Goal: Transaction & Acquisition: Purchase product/service

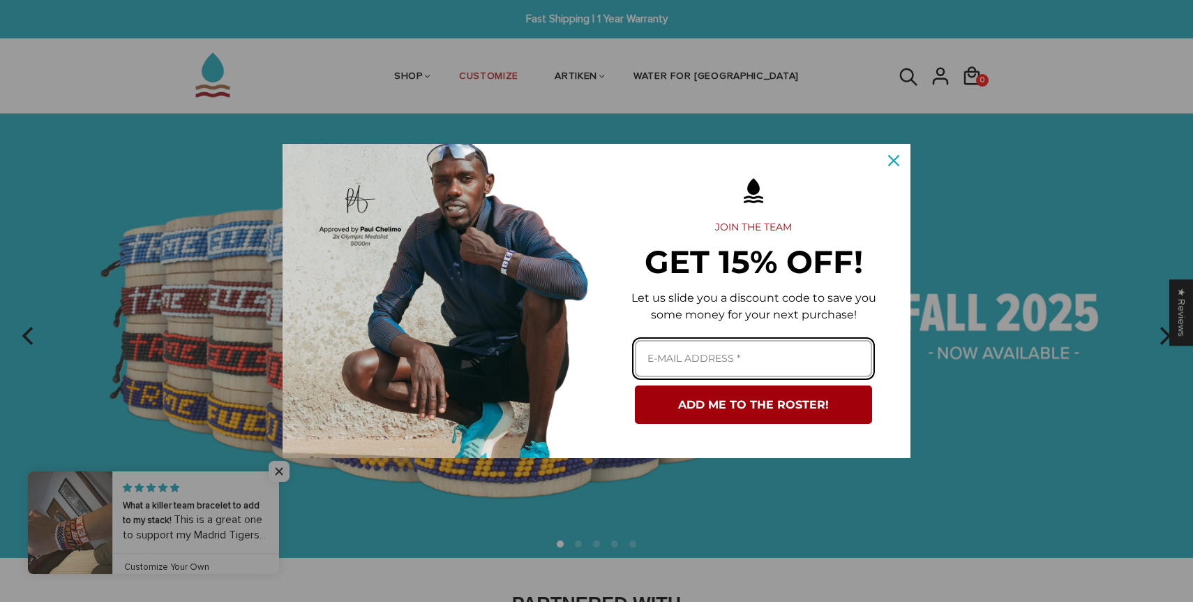
click at [733, 353] on input "Email field" at bounding box center [753, 358] width 237 height 37
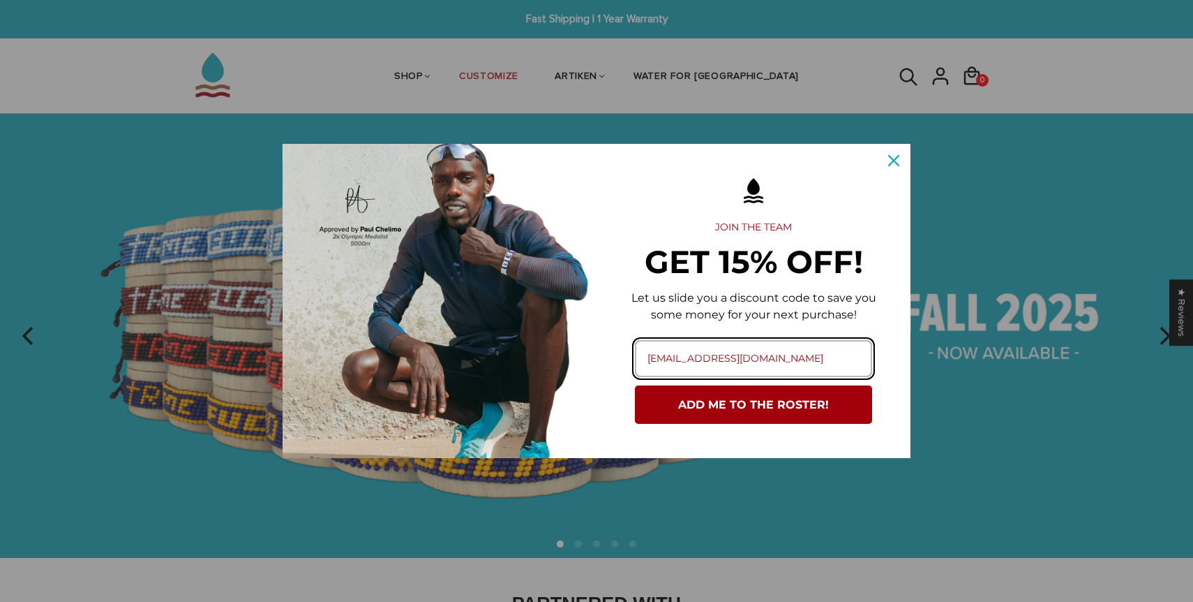
type input "giannasoccer4@gmail.com"
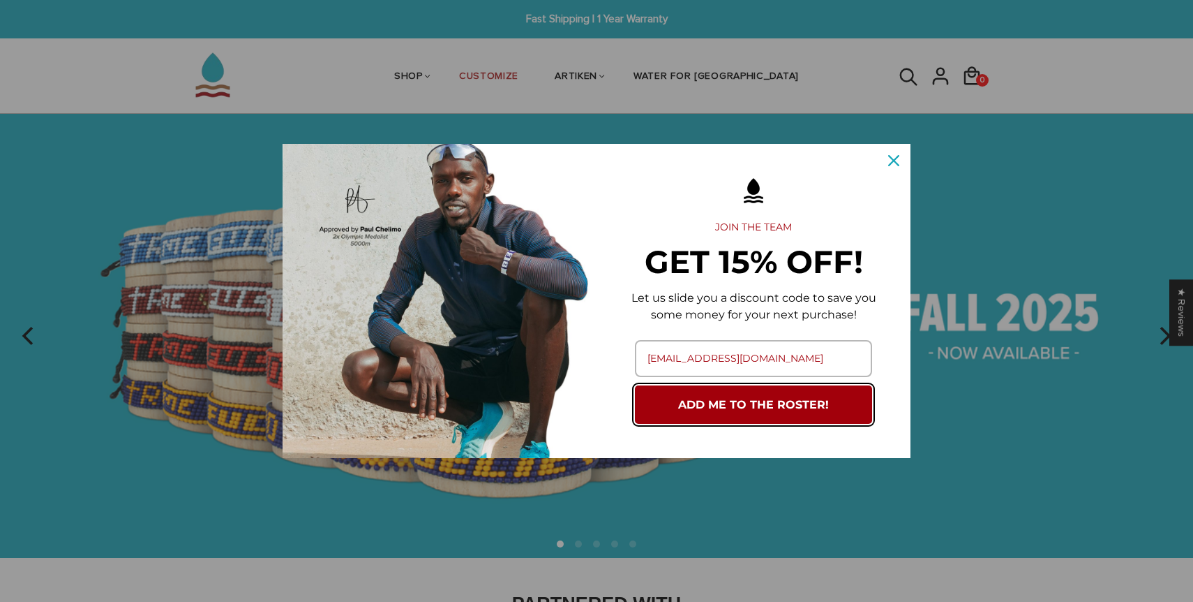
click at [763, 410] on button "ADD ME TO THE ROSTER!" at bounding box center [753, 404] width 237 height 38
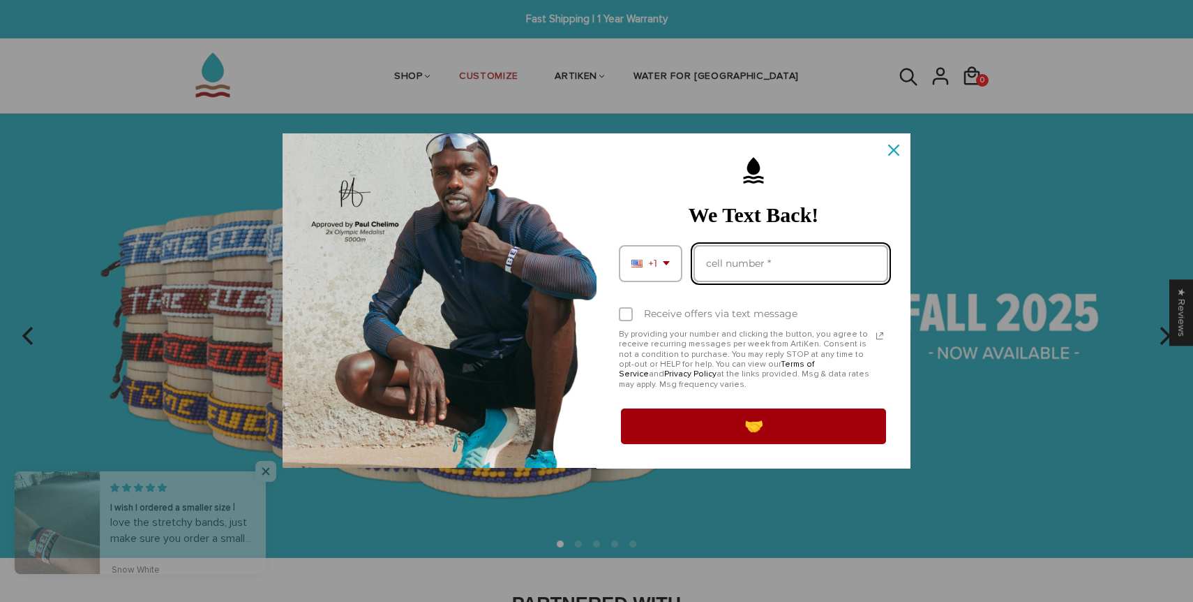
click at [748, 258] on input "Phone number field" at bounding box center [791, 263] width 195 height 37
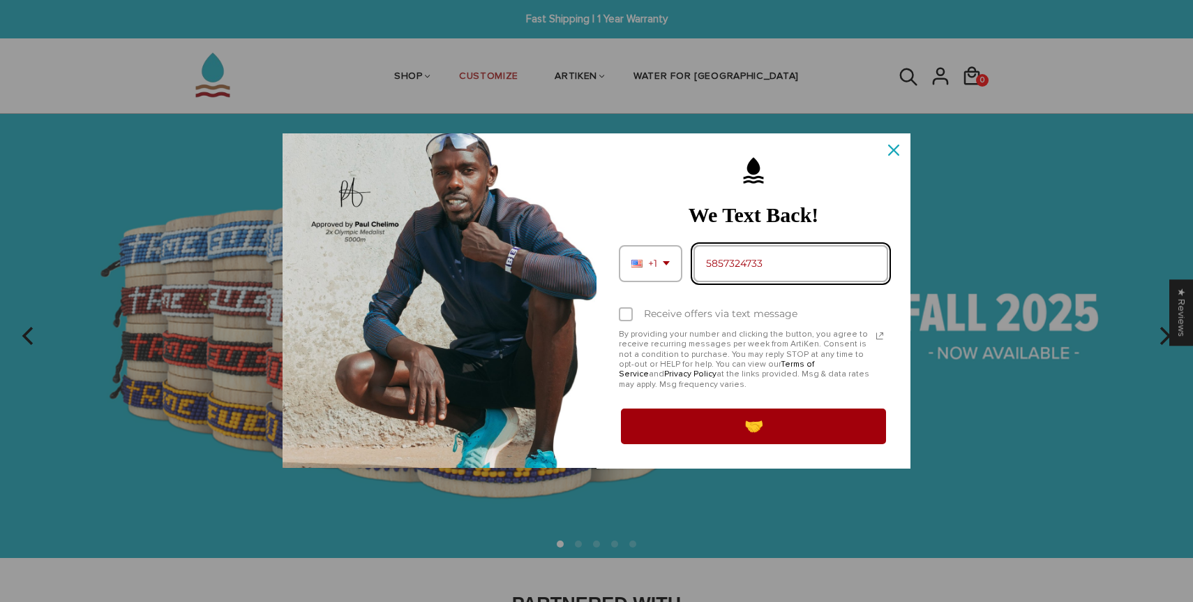
type input "5857324733"
click at [761, 311] on div "Receive offers via text message" at bounding box center [721, 314] width 154 height 12
click at [628, 311] on input "Receive offers via text message" at bounding box center [623, 315] width 9 height 9
checkbox input "true"
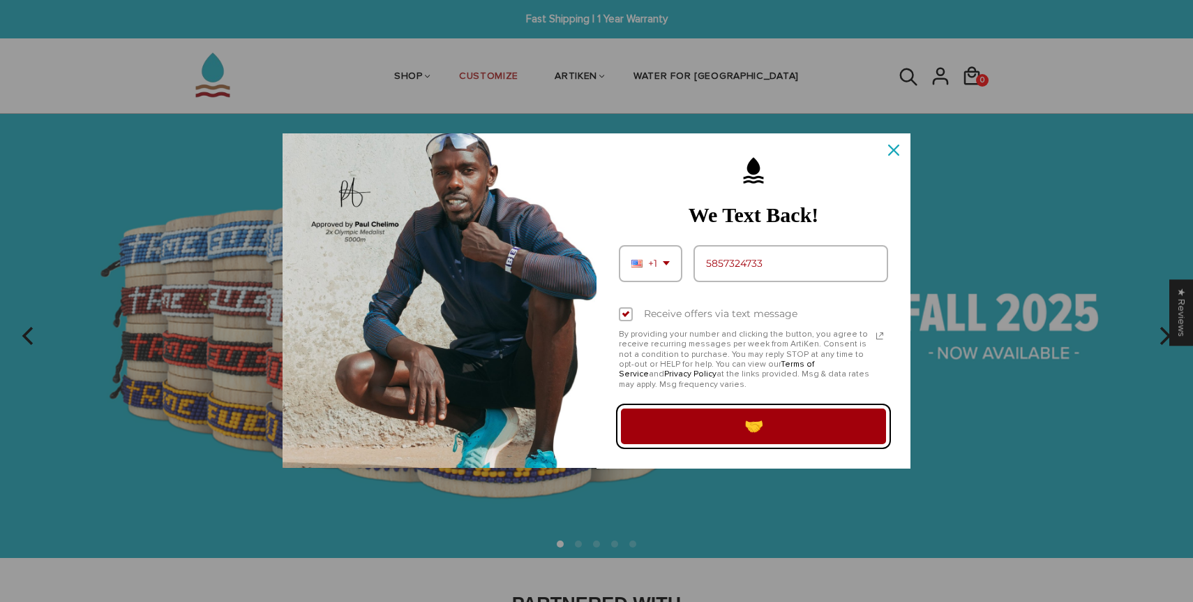
click at [751, 417] on button "🤝" at bounding box center [753, 425] width 269 height 39
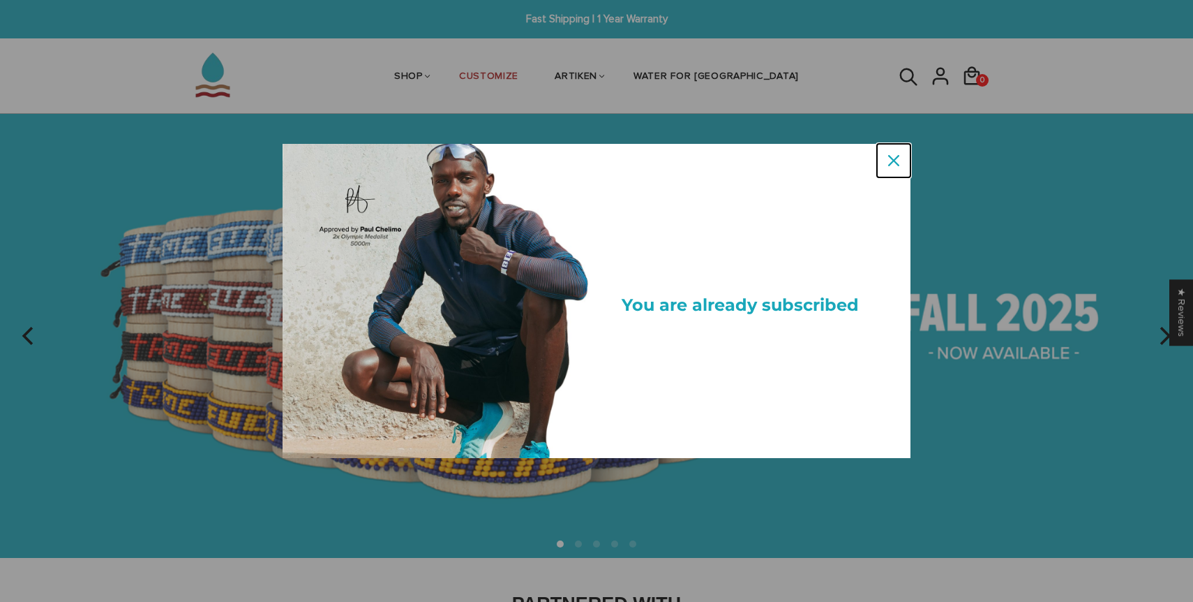
click at [897, 164] on icon "close icon" at bounding box center [893, 160] width 11 height 11
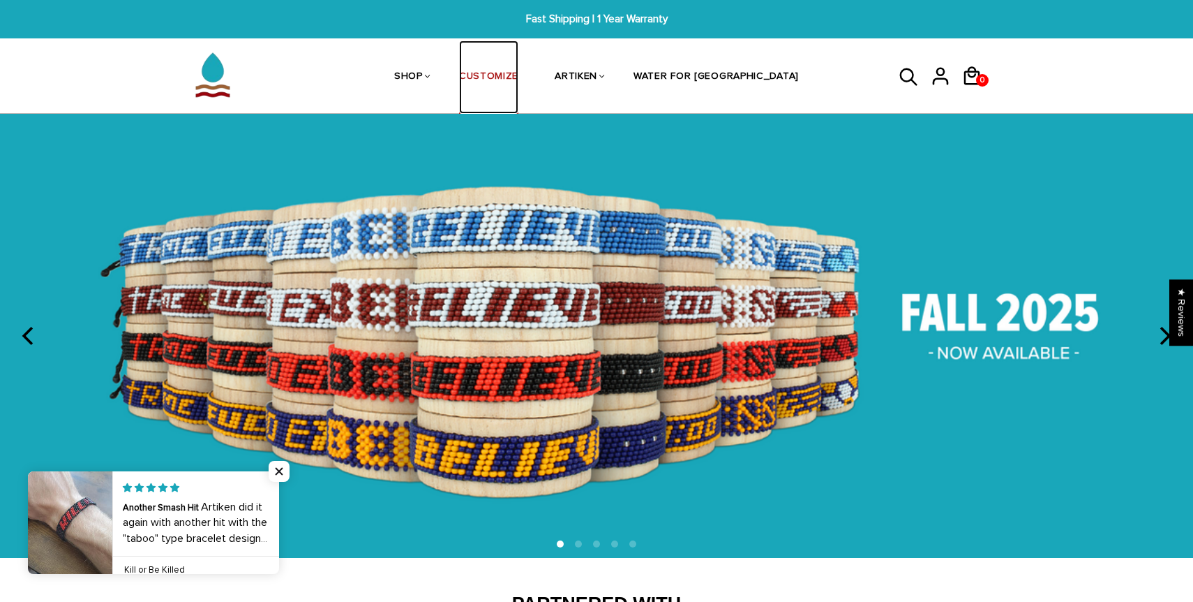
click at [518, 89] on link "CUSTOMIZE" at bounding box center [488, 77] width 59 height 74
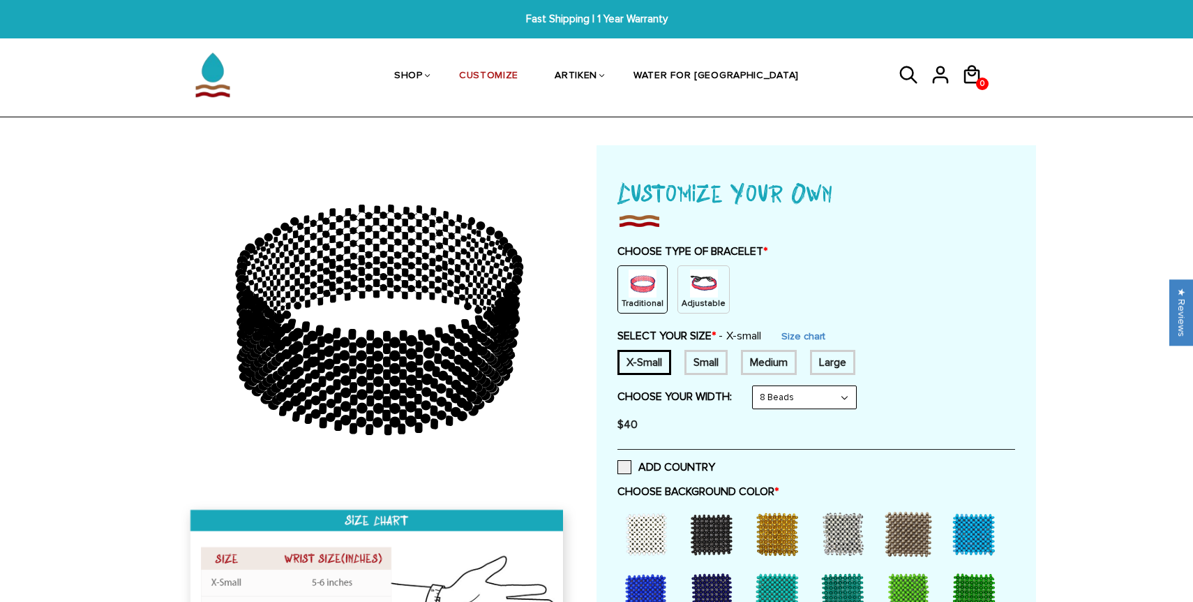
click at [698, 281] on img at bounding box center [704, 283] width 28 height 28
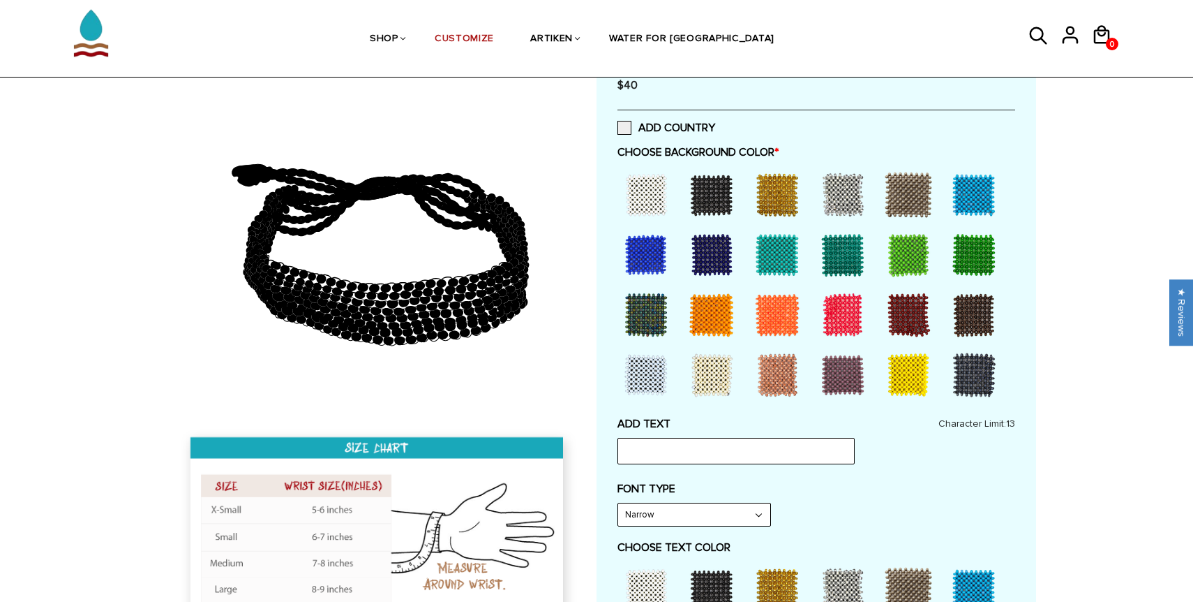
scroll to position [285, 0]
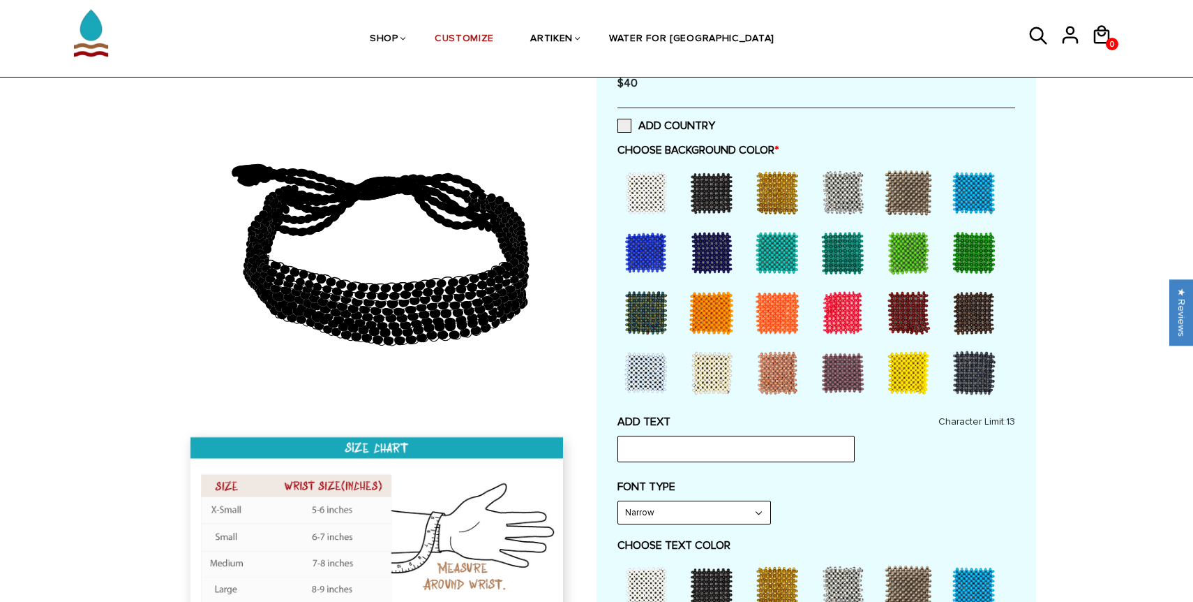
click at [839, 308] on div at bounding box center [843, 313] width 56 height 56
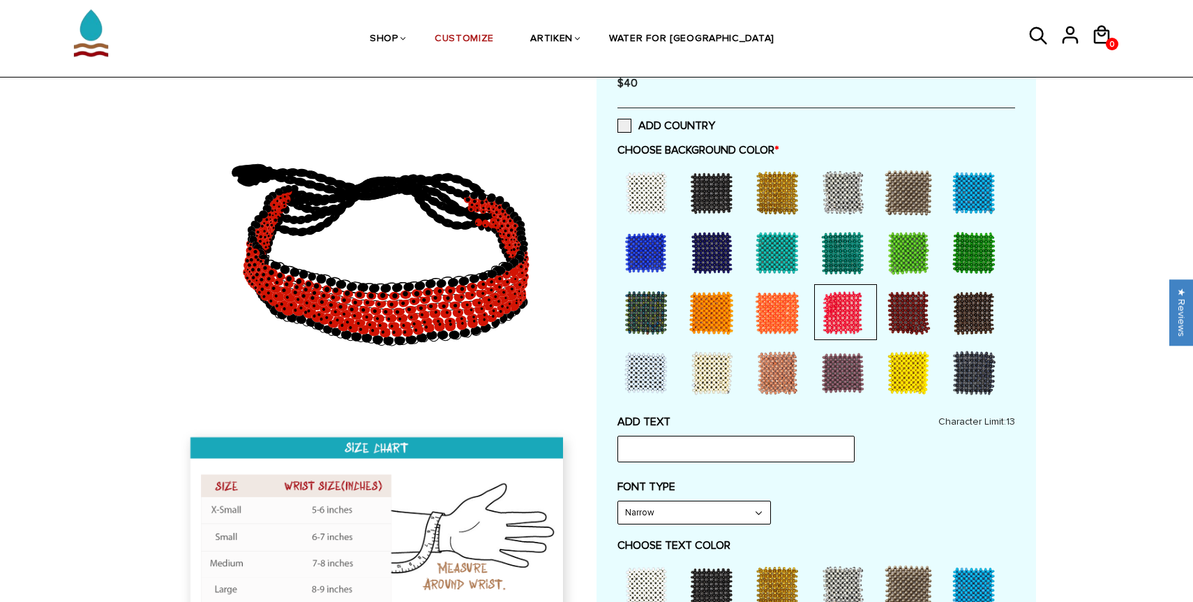
click at [839, 308] on div at bounding box center [843, 313] width 56 height 56
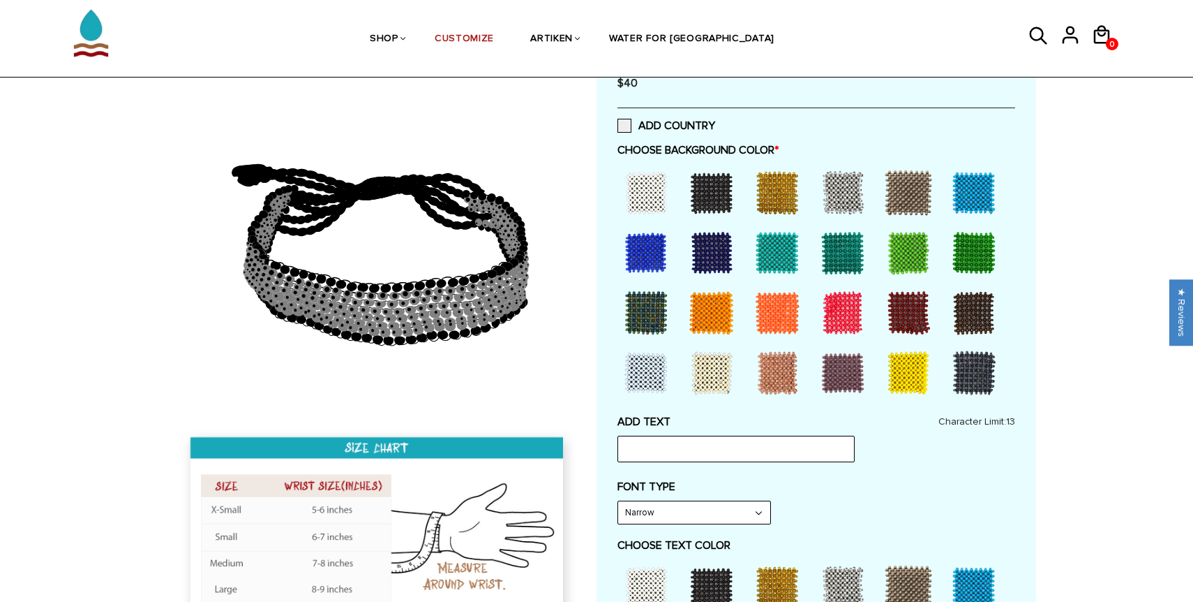
click at [839, 308] on div at bounding box center [843, 313] width 56 height 56
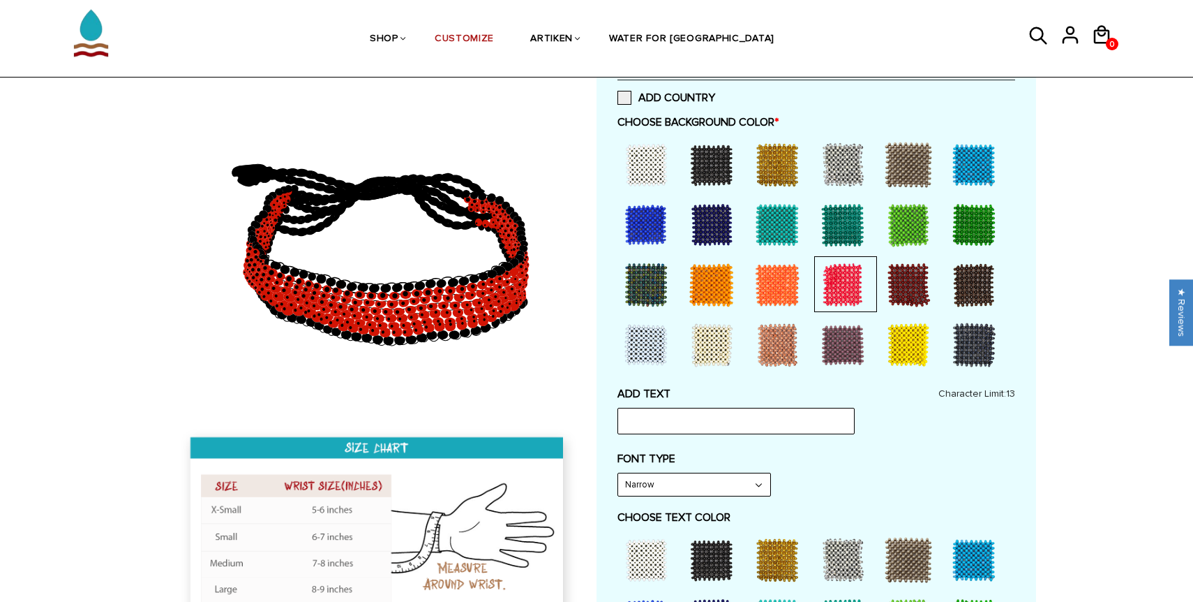
scroll to position [320, 0]
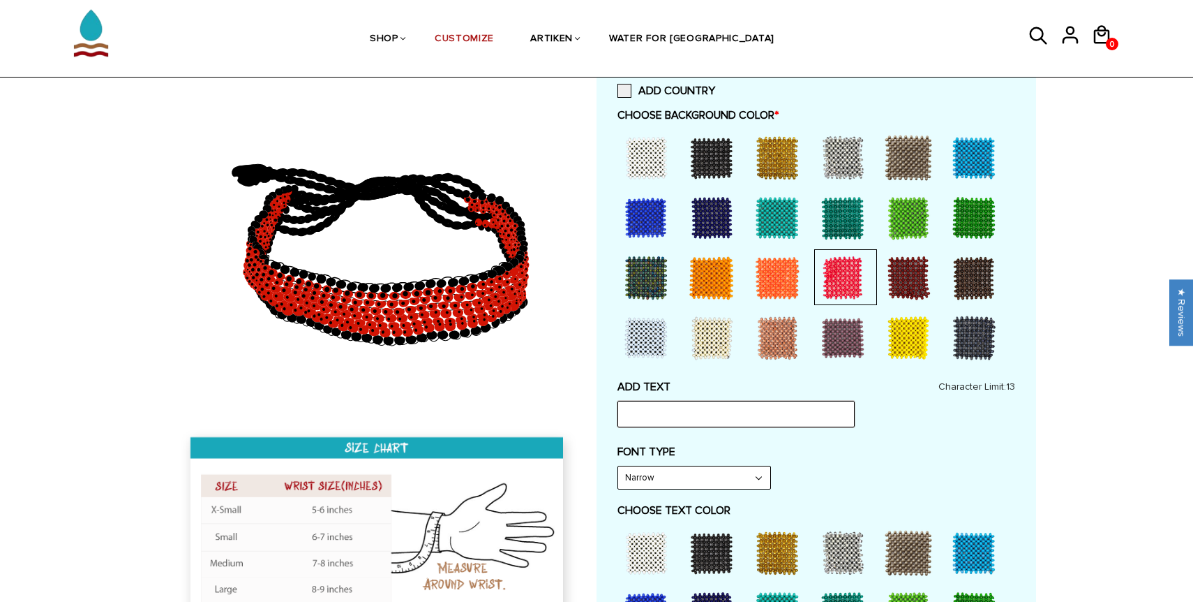
click at [680, 408] on input "text" at bounding box center [736, 414] width 237 height 27
type input "[PERSON_NAME]"
click at [683, 481] on select "Narrow Bold" at bounding box center [694, 477] width 152 height 22
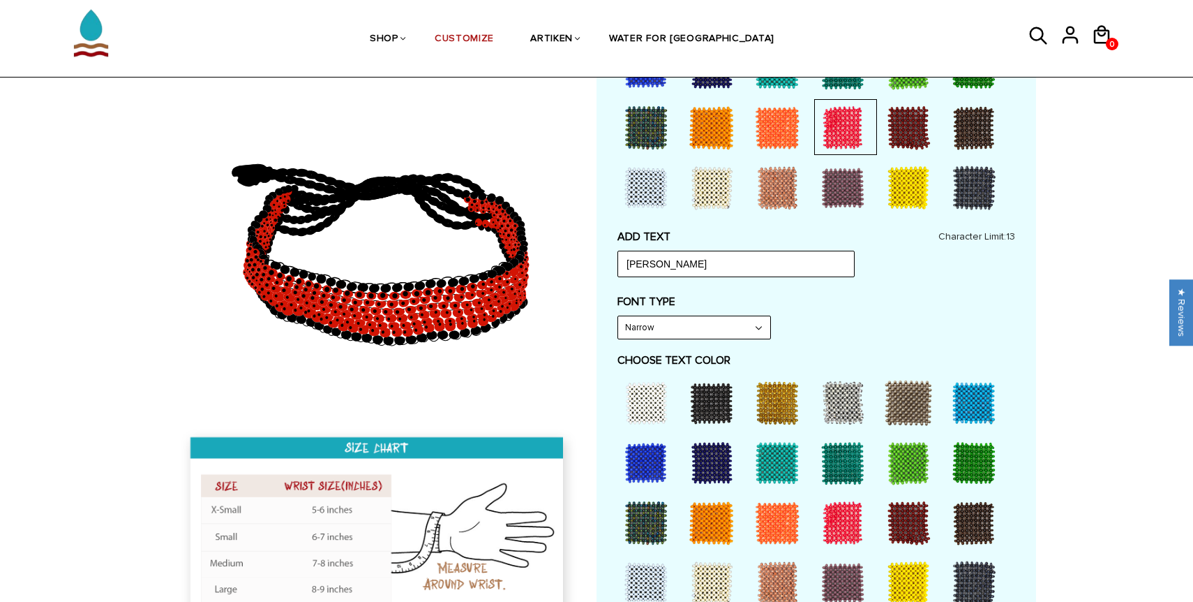
scroll to position [586, 0]
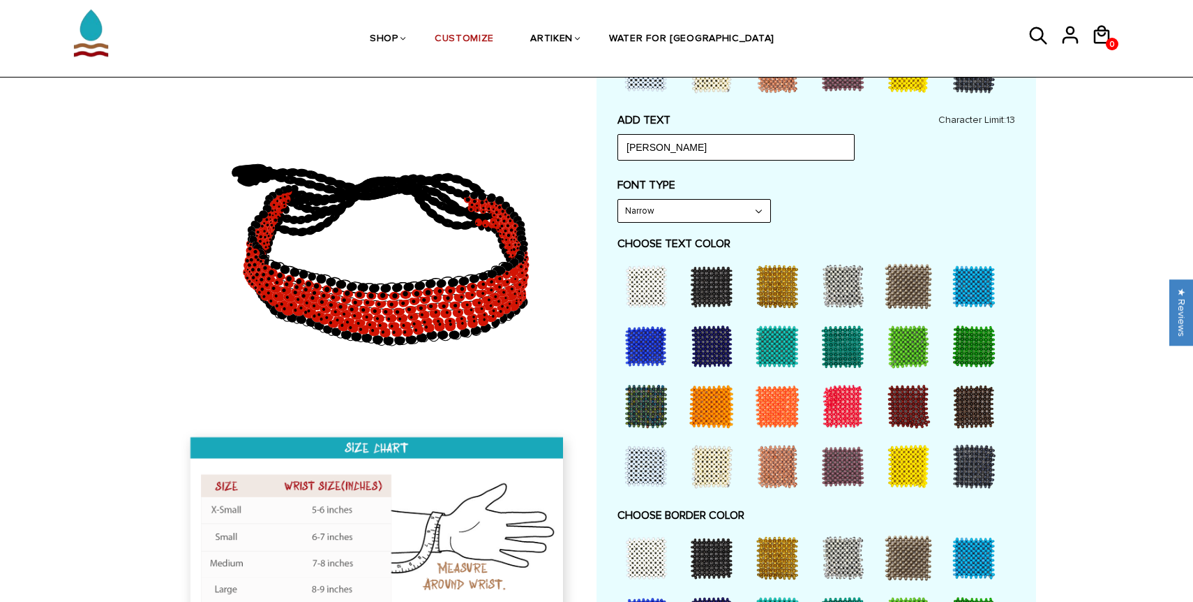
click at [645, 278] on div at bounding box center [646, 286] width 56 height 56
click at [643, 294] on div at bounding box center [646, 286] width 56 height 56
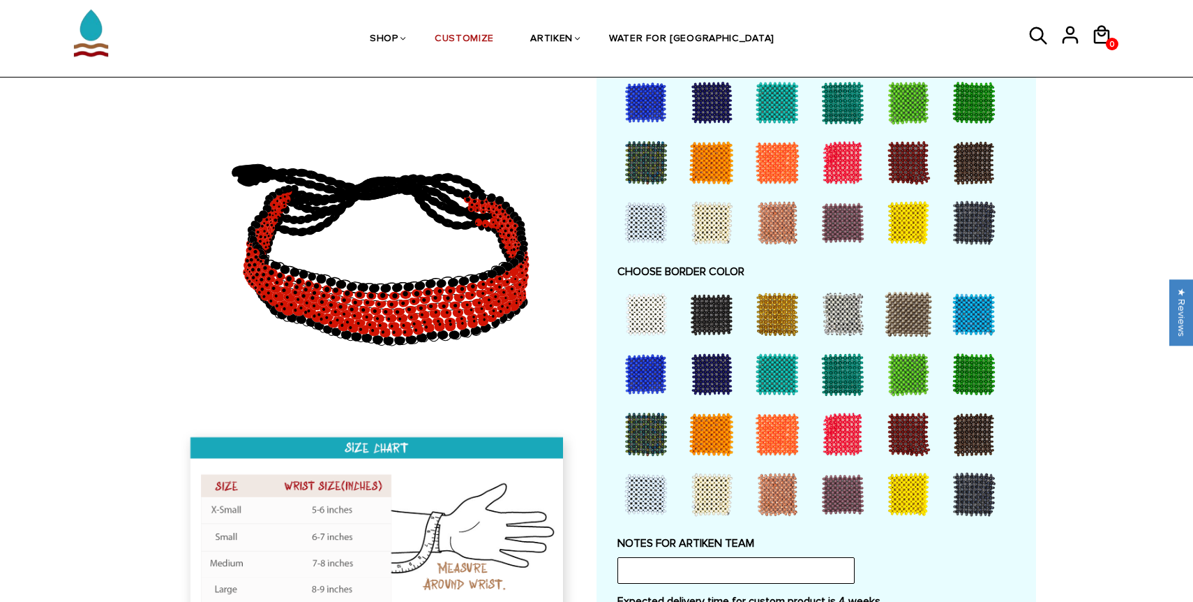
scroll to position [845, 0]
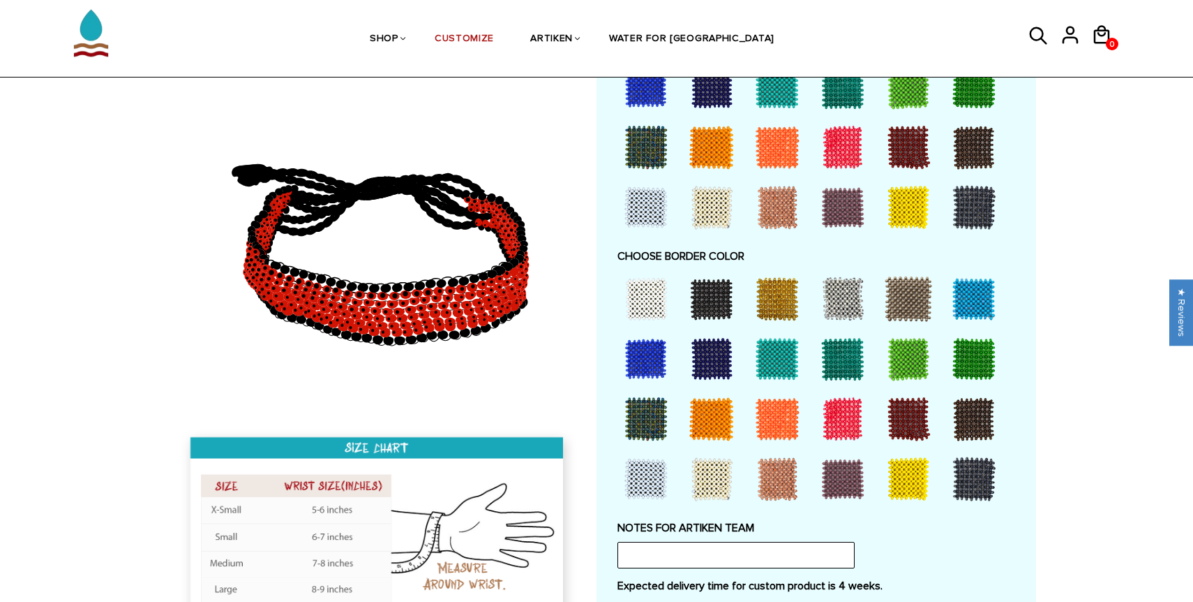
click at [974, 290] on div at bounding box center [974, 299] width 56 height 56
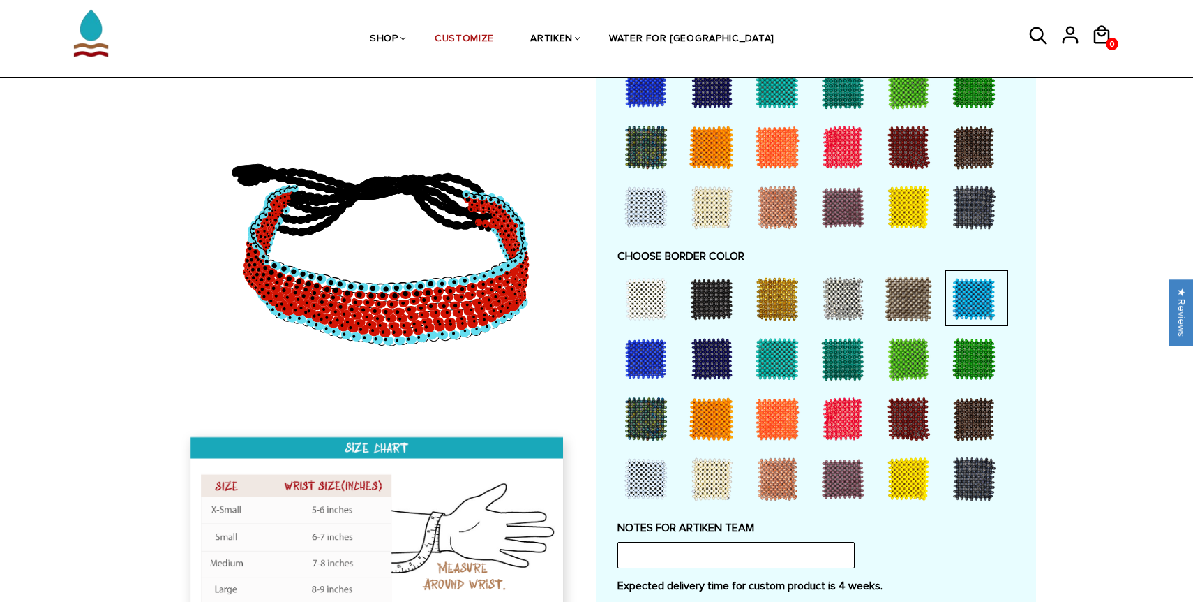
click at [645, 352] on div at bounding box center [646, 359] width 56 height 56
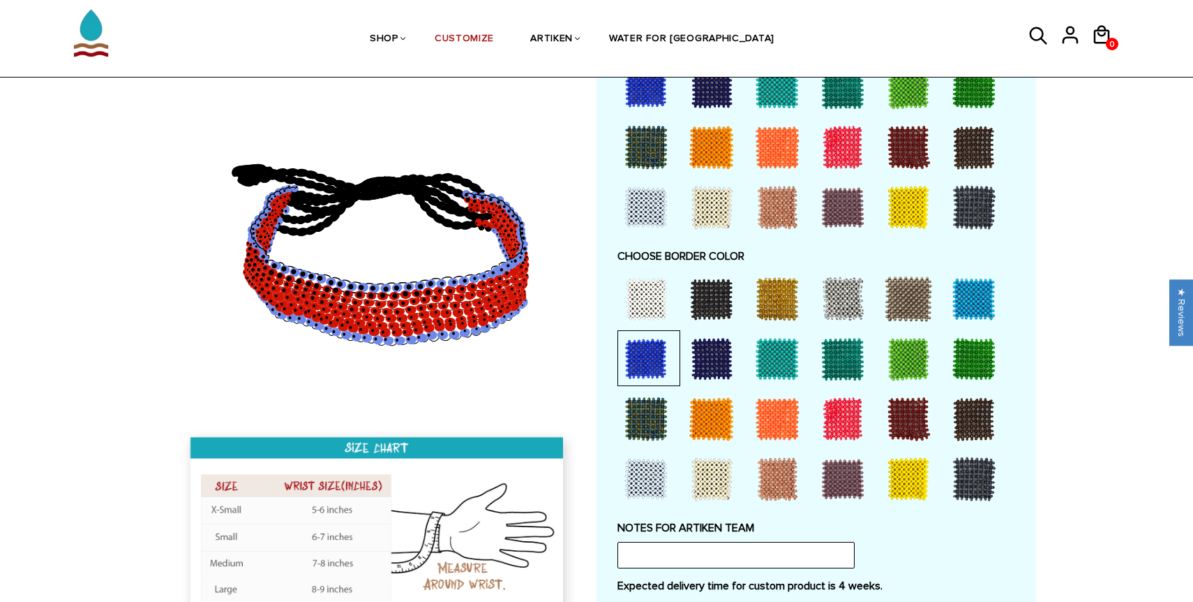
click at [986, 298] on div at bounding box center [974, 299] width 56 height 56
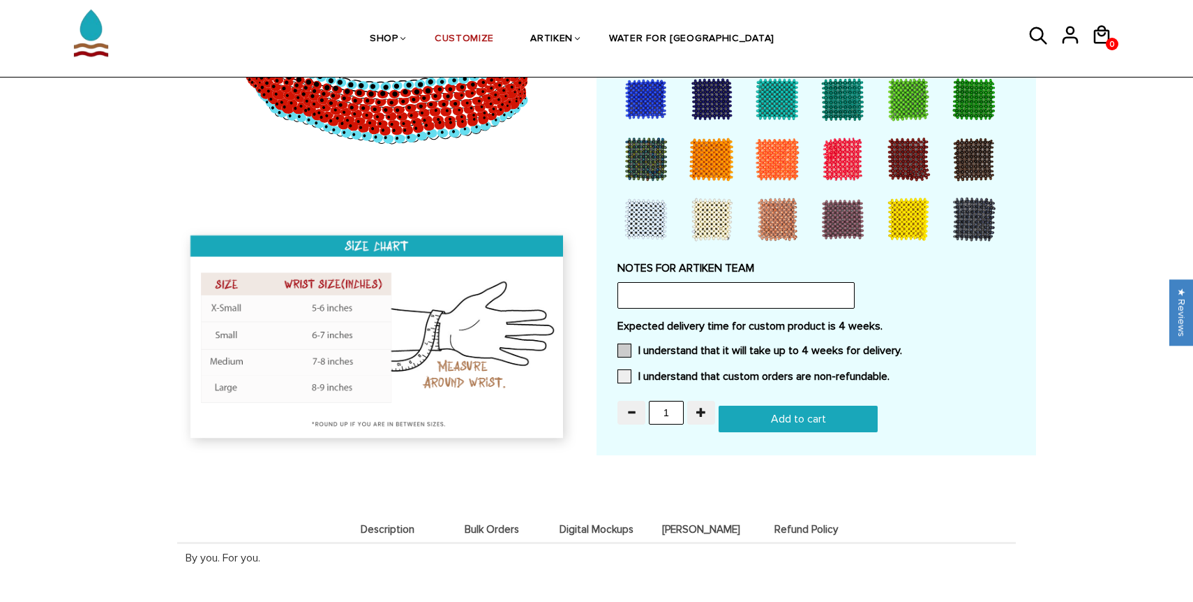
scroll to position [1107, 0]
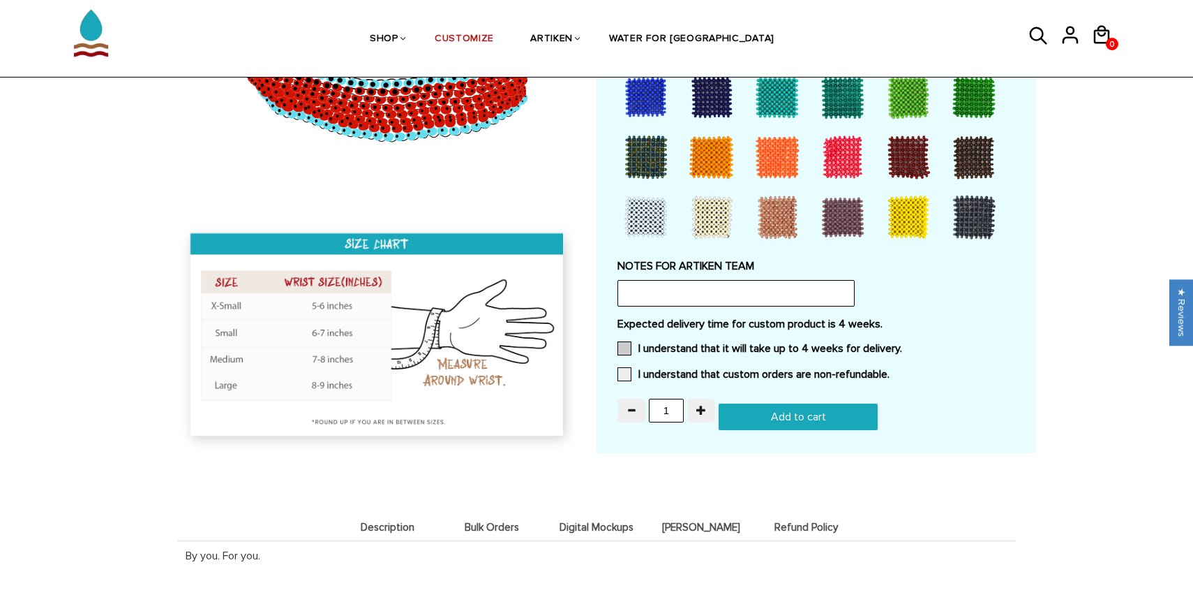
click at [821, 343] on label "I understand that it will take up to 4 weeks for delivery." at bounding box center [760, 348] width 285 height 14
click at [902, 344] on input "I understand that it will take up to 4 weeks for delivery." at bounding box center [902, 344] width 0 height 0
click at [805, 373] on label "I understand that custom orders are non-refundable." at bounding box center [754, 374] width 272 height 14
click at [890, 370] on input "I understand that custom orders are non-refundable." at bounding box center [890, 370] width 0 height 0
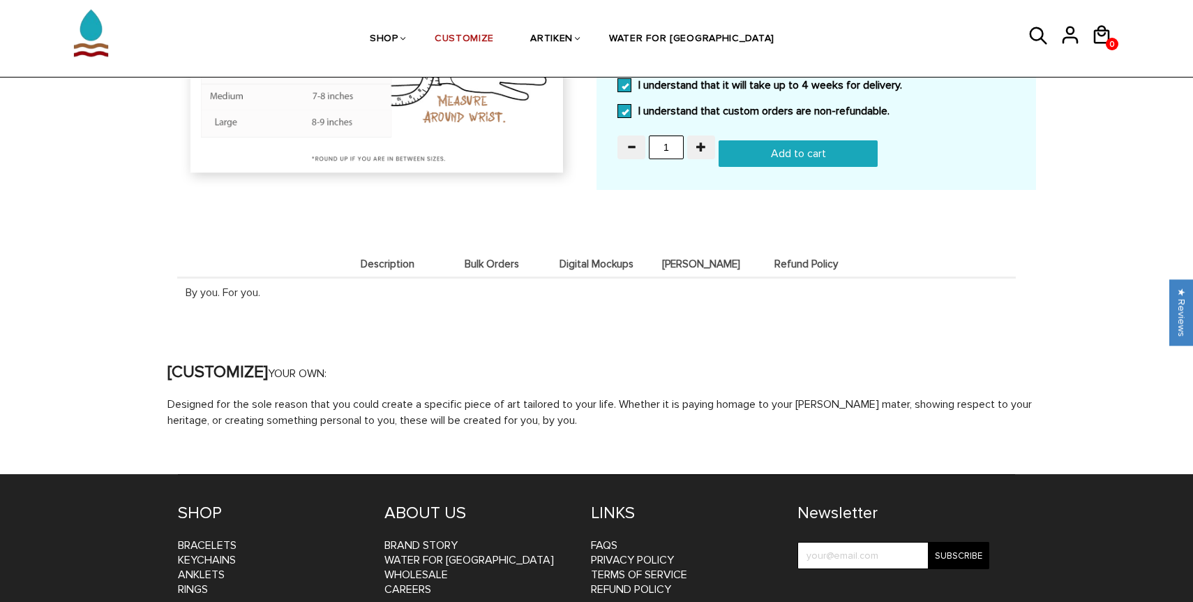
scroll to position [1372, 0]
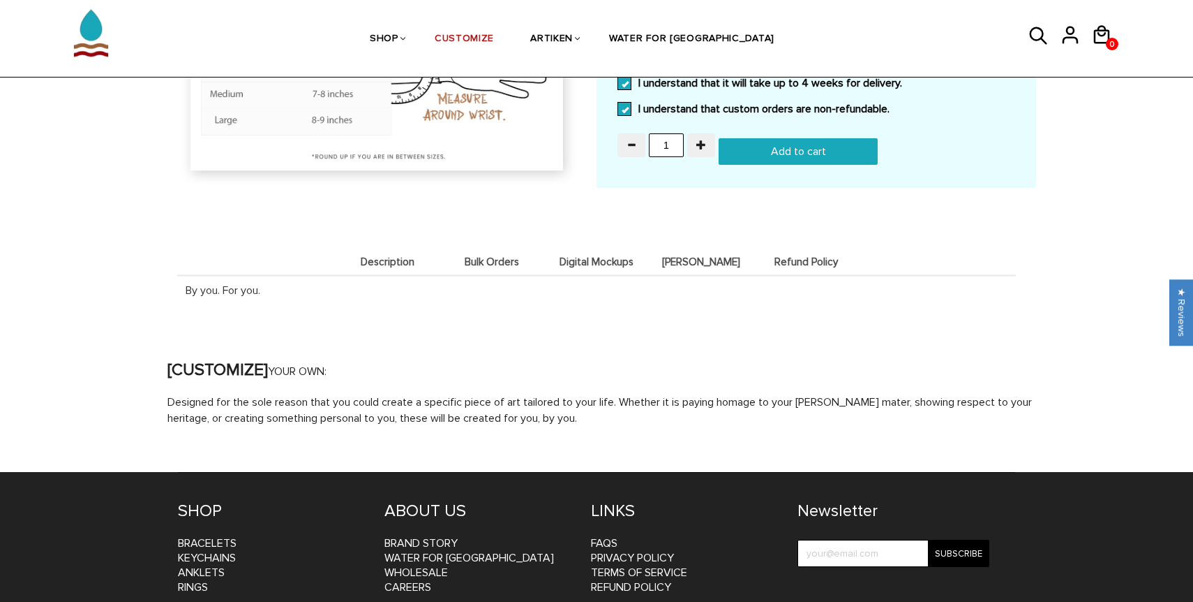
click at [408, 262] on span "Description" at bounding box center [387, 262] width 98 height 12
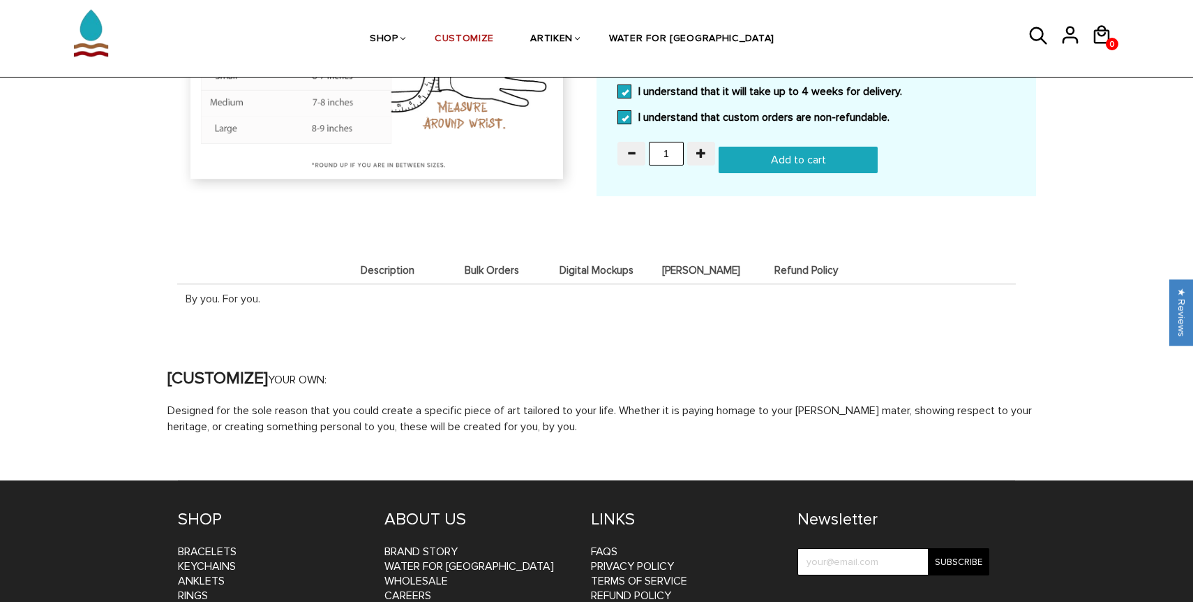
click at [699, 264] on span "Deets" at bounding box center [701, 270] width 98 height 12
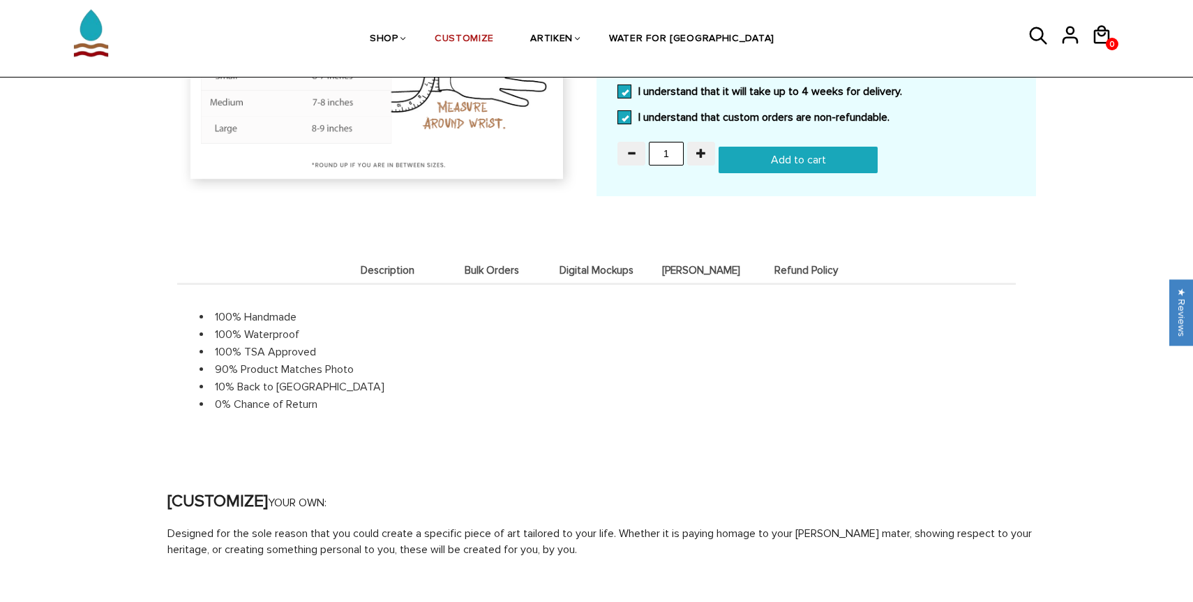
click at [763, 265] on span "Refund Policy" at bounding box center [806, 270] width 98 height 12
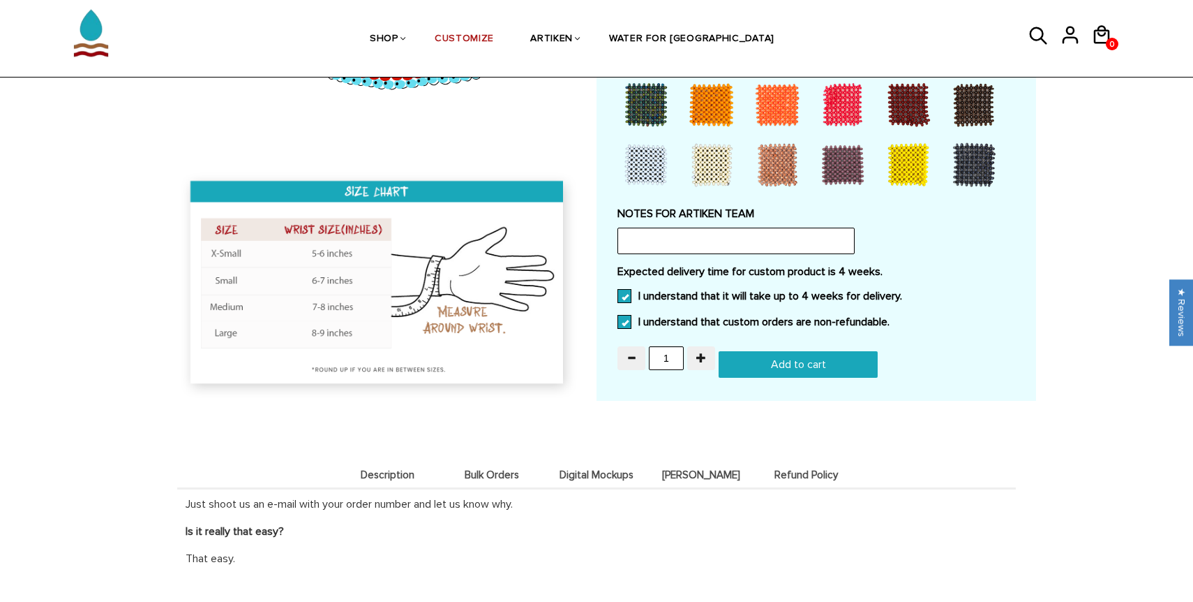
scroll to position [1154, 0]
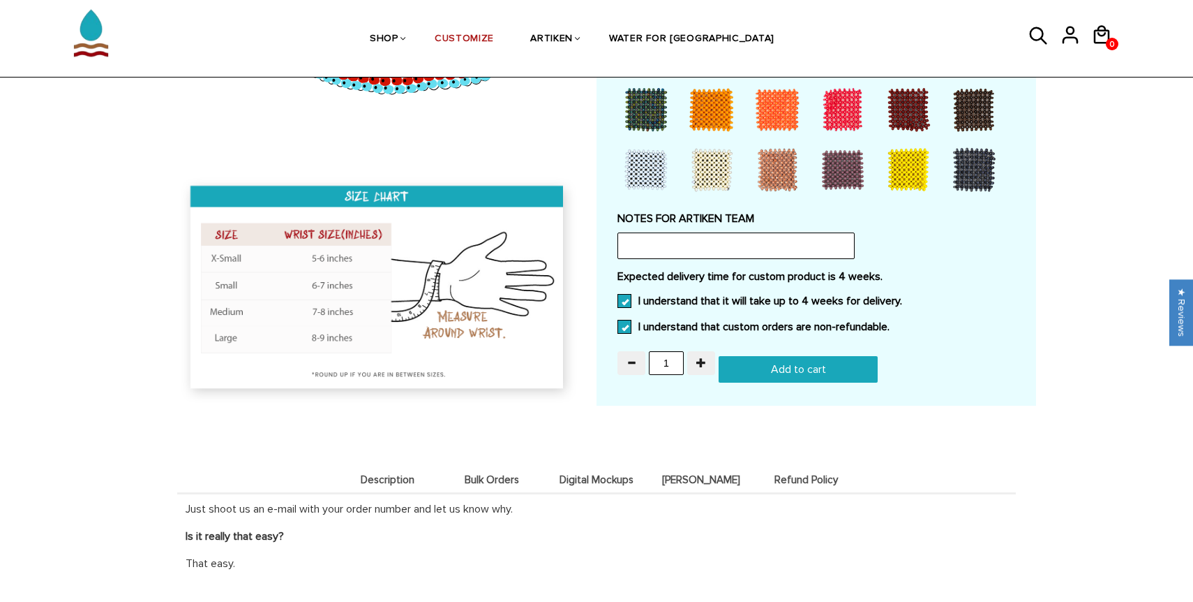
click at [765, 371] on input "Add to cart" at bounding box center [798, 369] width 159 height 27
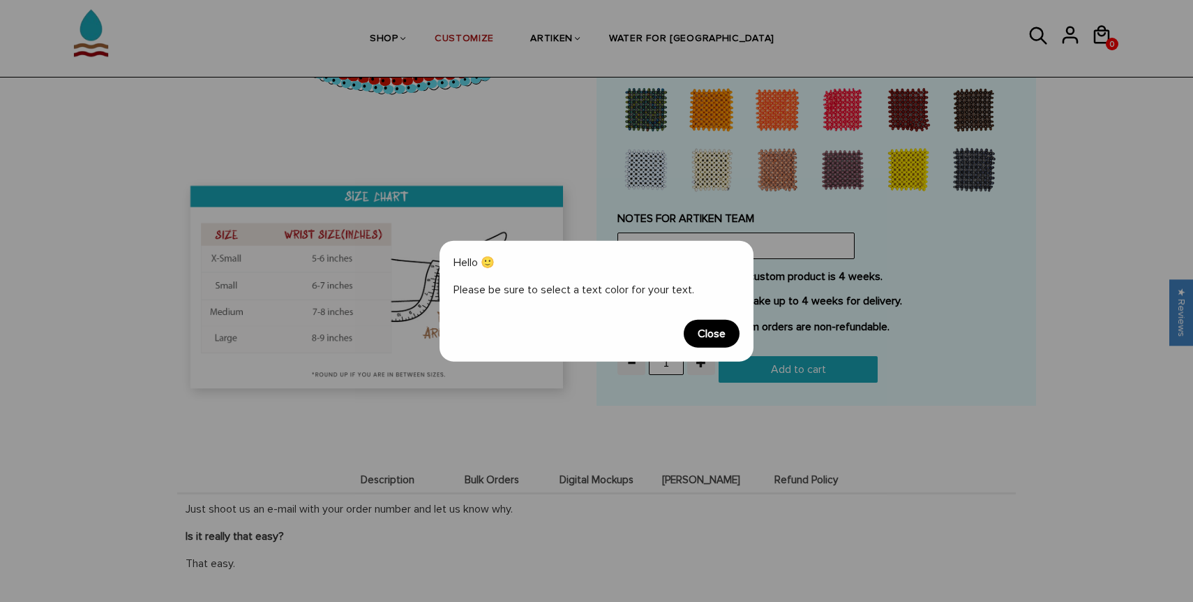
click at [717, 323] on span "Close" at bounding box center [712, 333] width 56 height 28
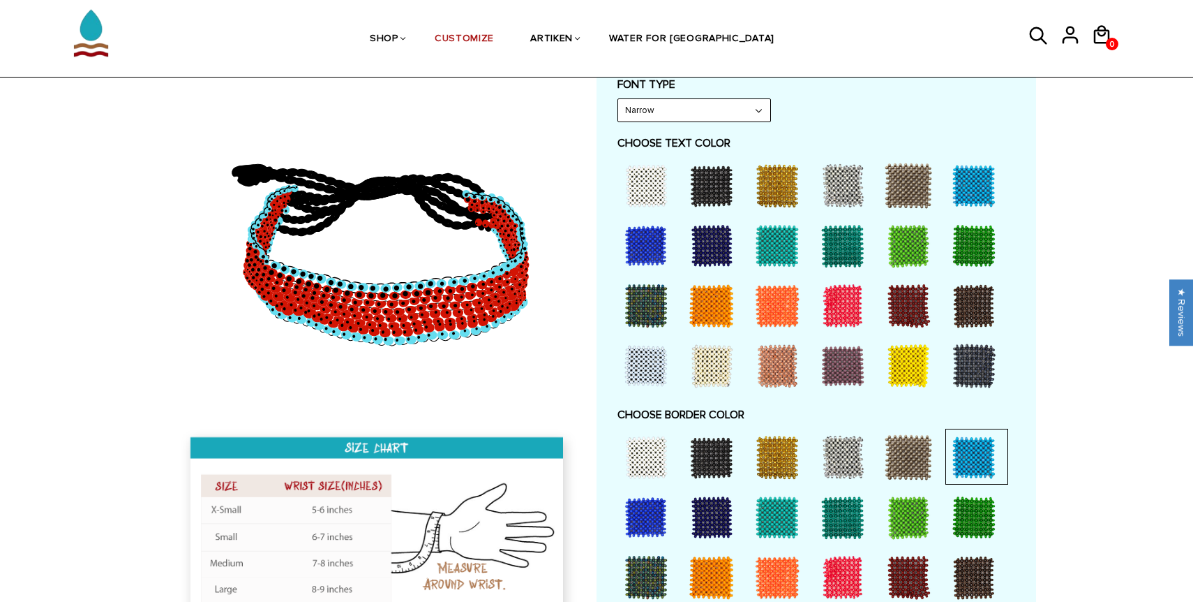
scroll to position [710, 0]
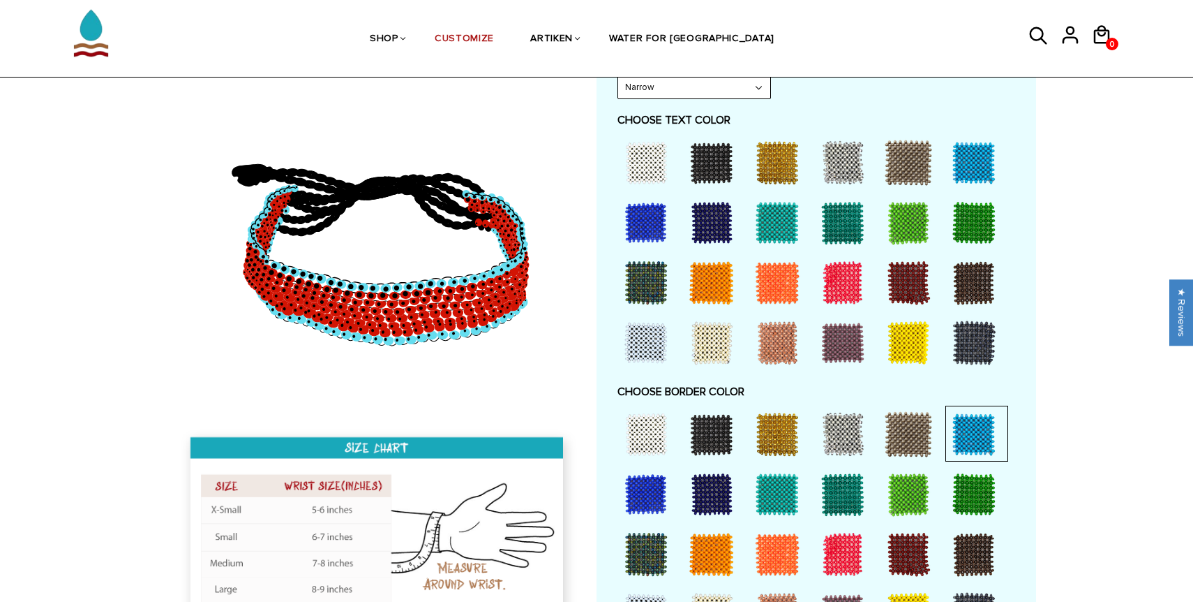
click at [652, 158] on div at bounding box center [646, 163] width 56 height 56
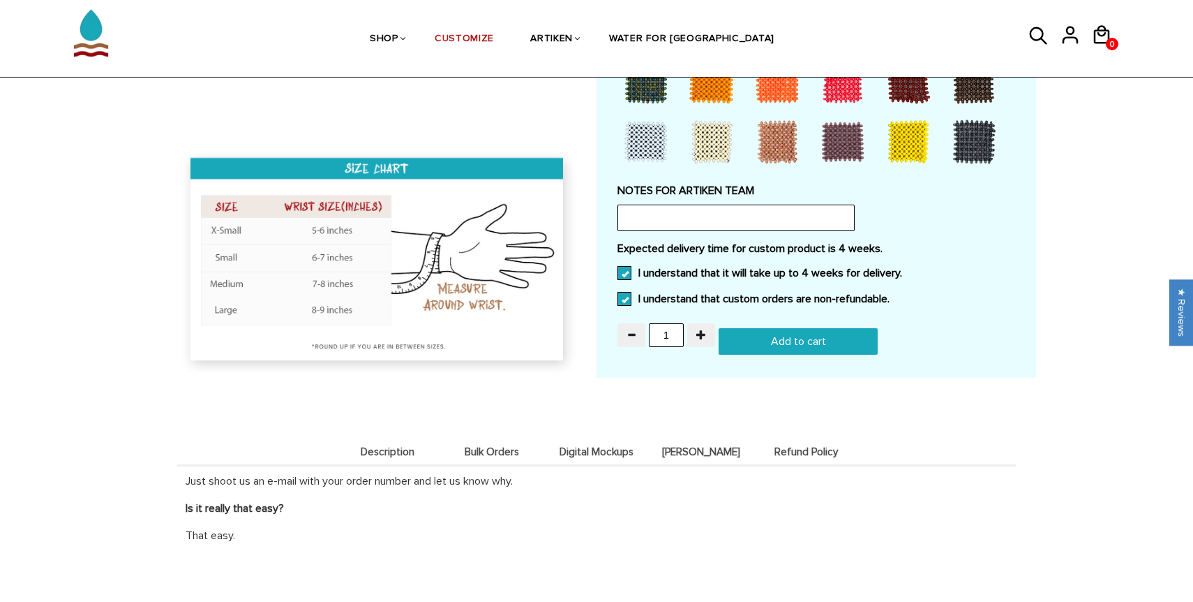
scroll to position [1207, 0]
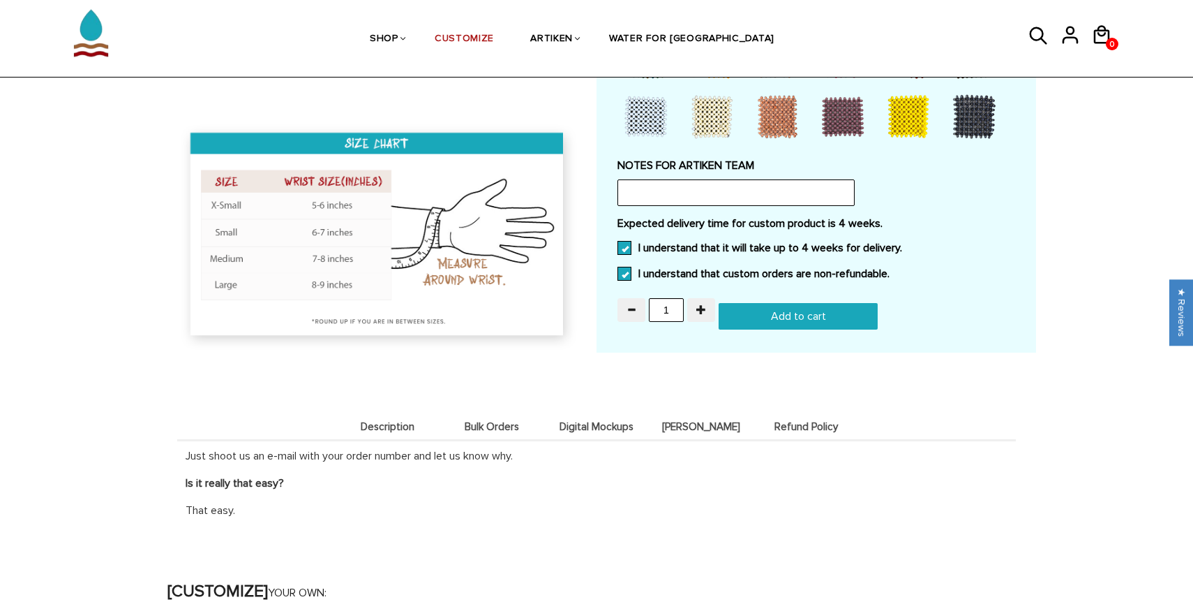
click at [769, 315] on input "Add to cart" at bounding box center [798, 316] width 159 height 27
type input "Add to cart"
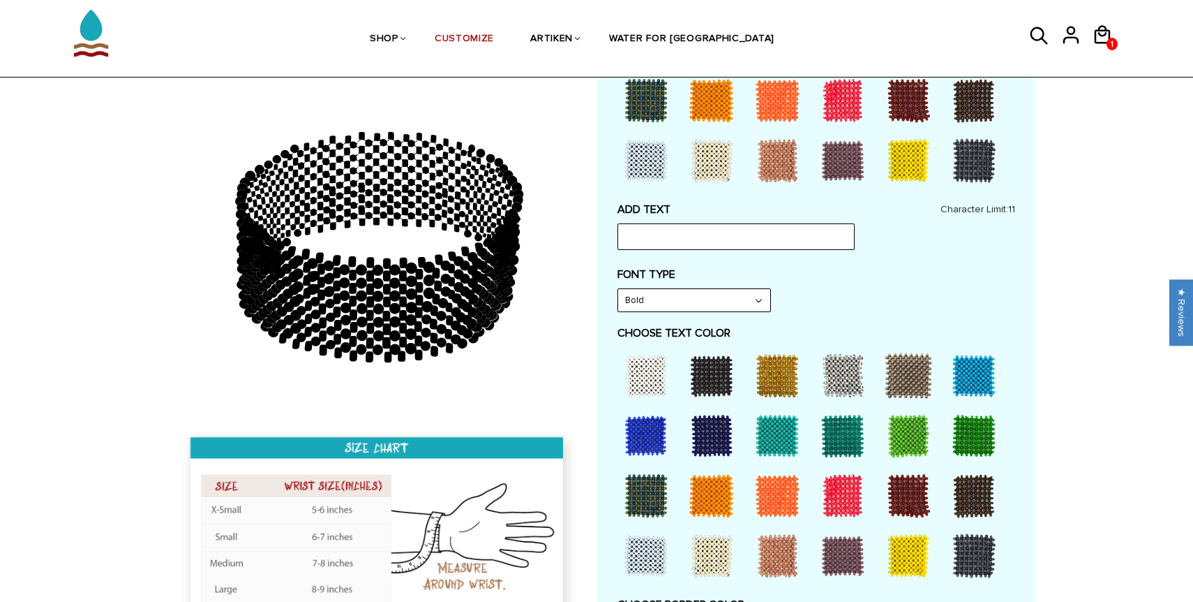
scroll to position [661, 0]
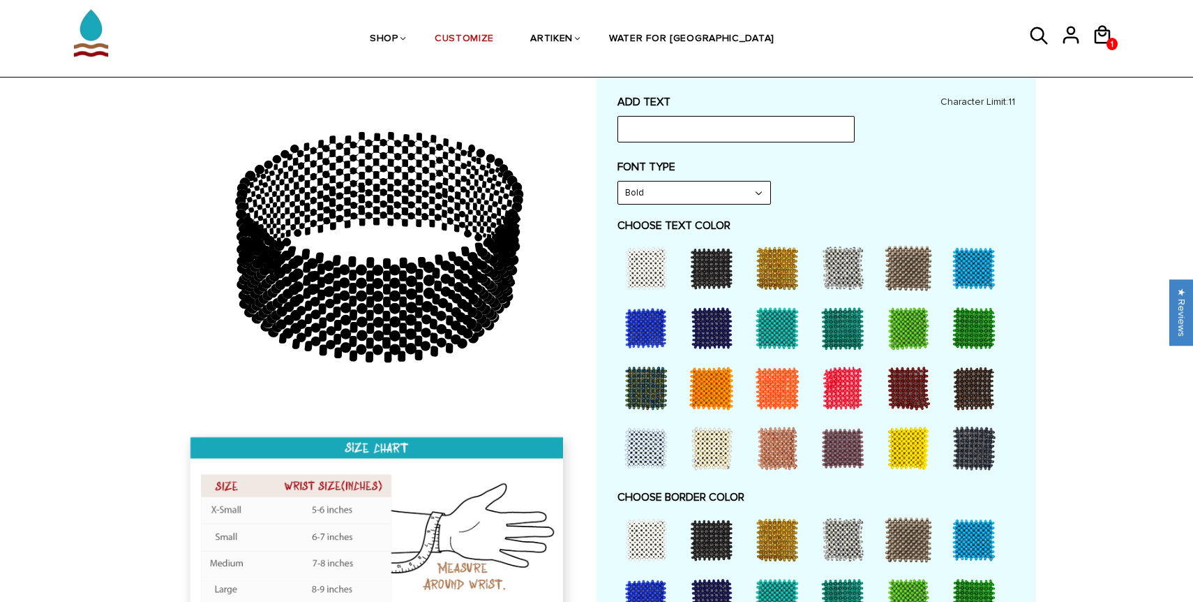
click at [904, 442] on div at bounding box center [909, 448] width 56 height 56
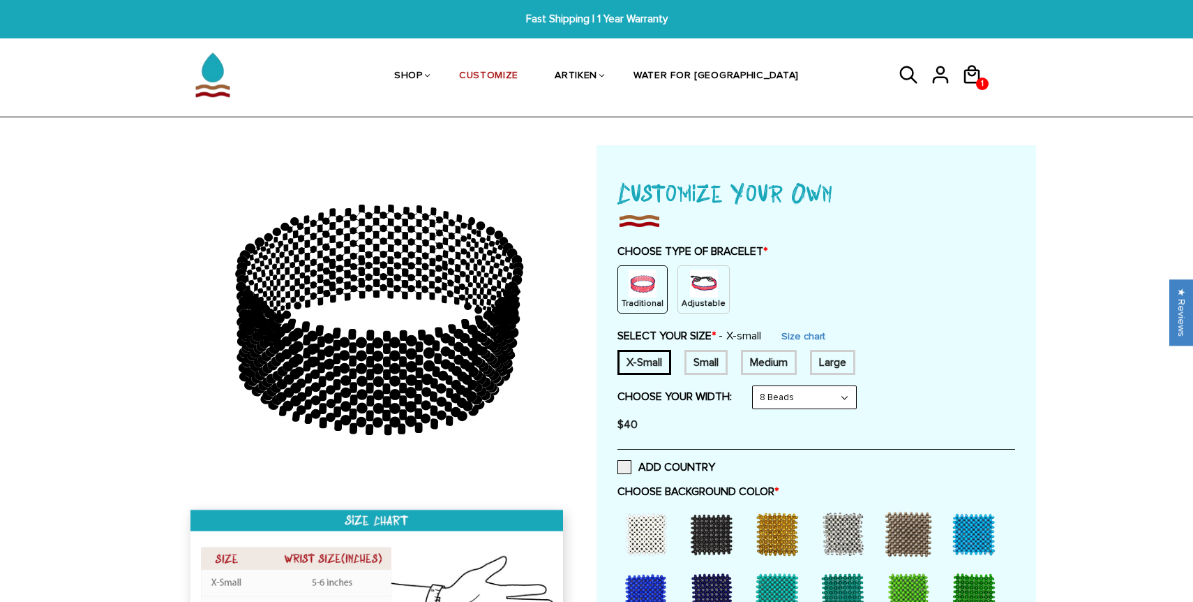
click at [701, 311] on div "Adjustable" at bounding box center [704, 289] width 52 height 48
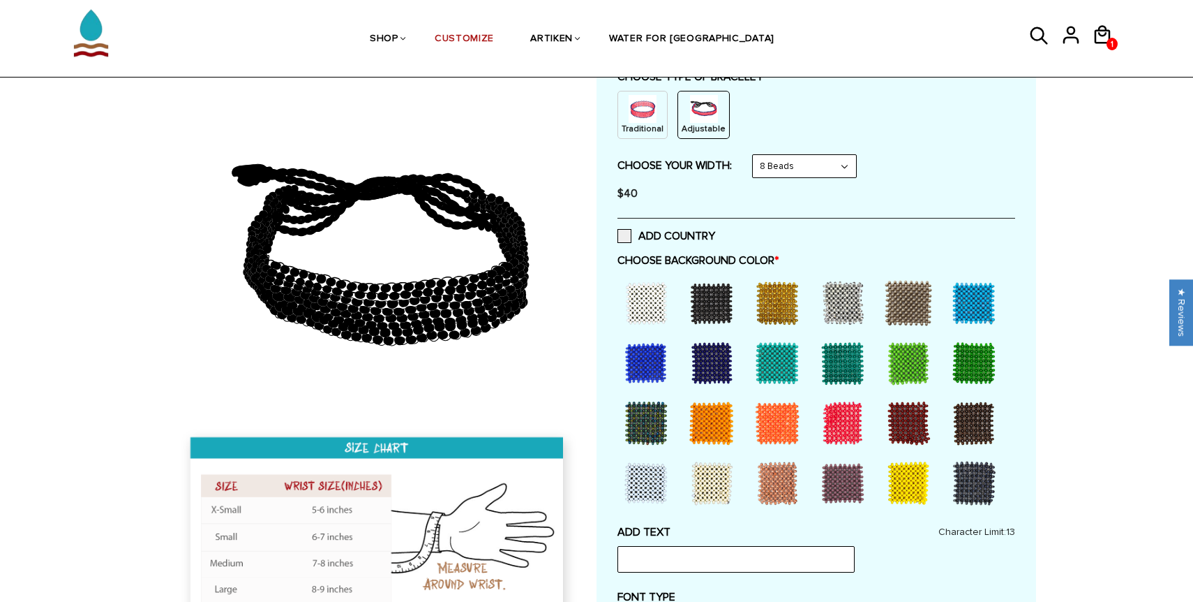
scroll to position [184, 0]
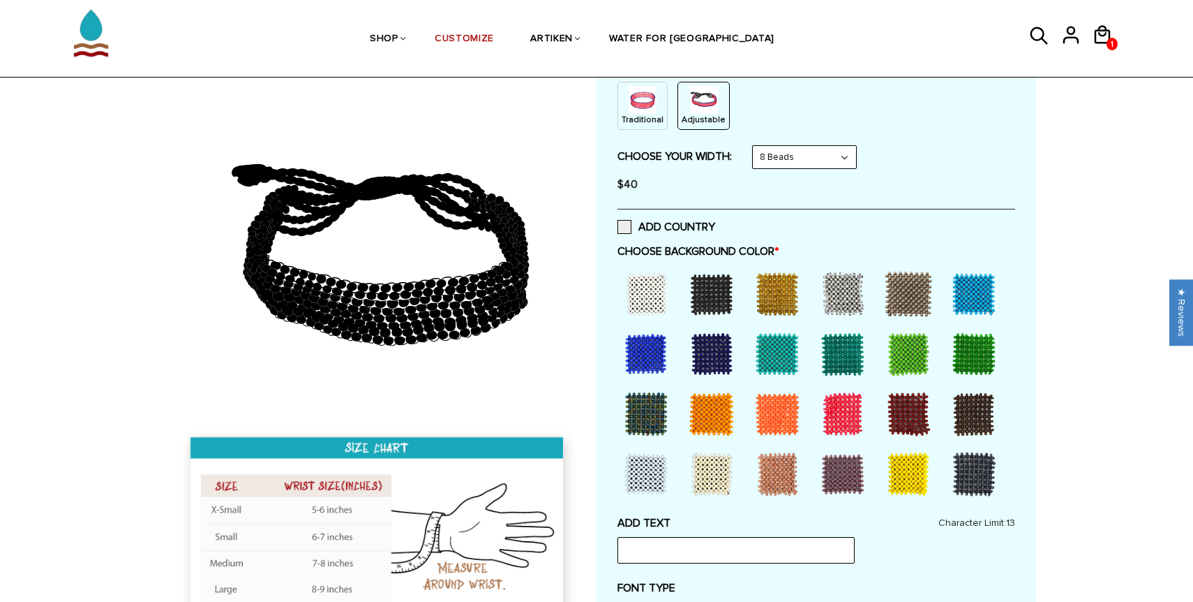
click at [775, 405] on div at bounding box center [777, 414] width 56 height 56
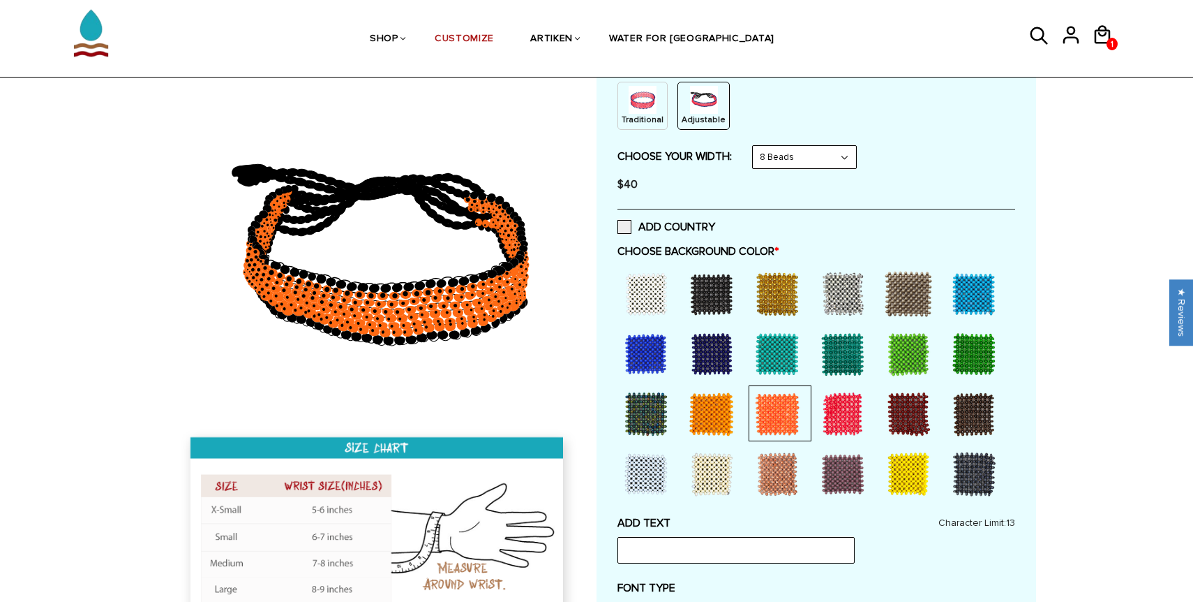
click at [725, 411] on div at bounding box center [712, 414] width 56 height 56
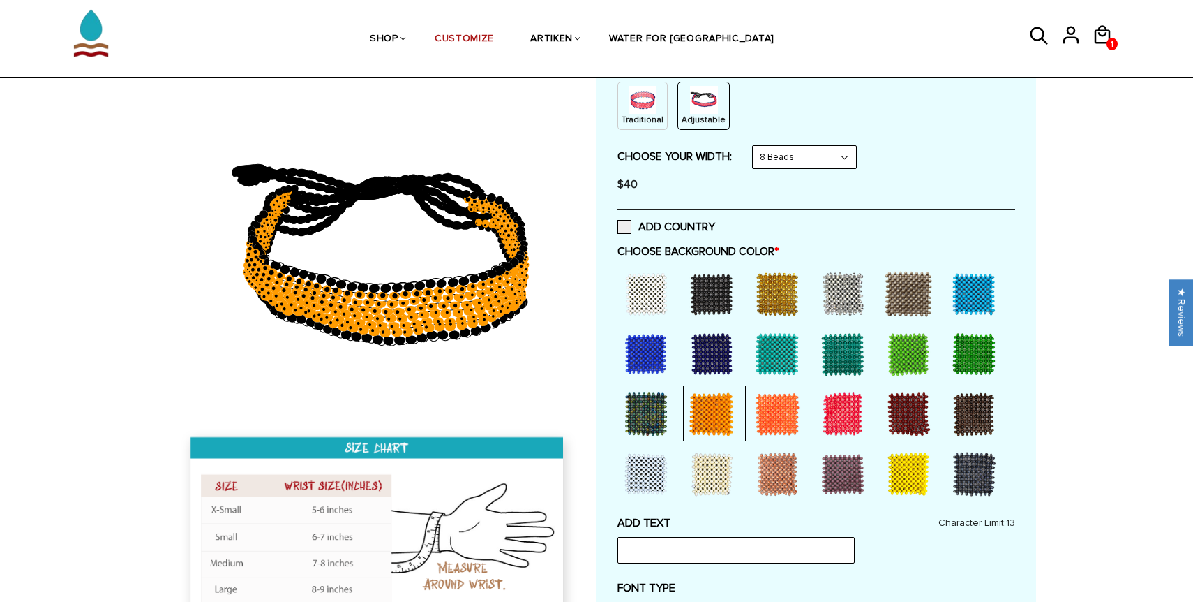
click at [650, 401] on div at bounding box center [646, 414] width 56 height 56
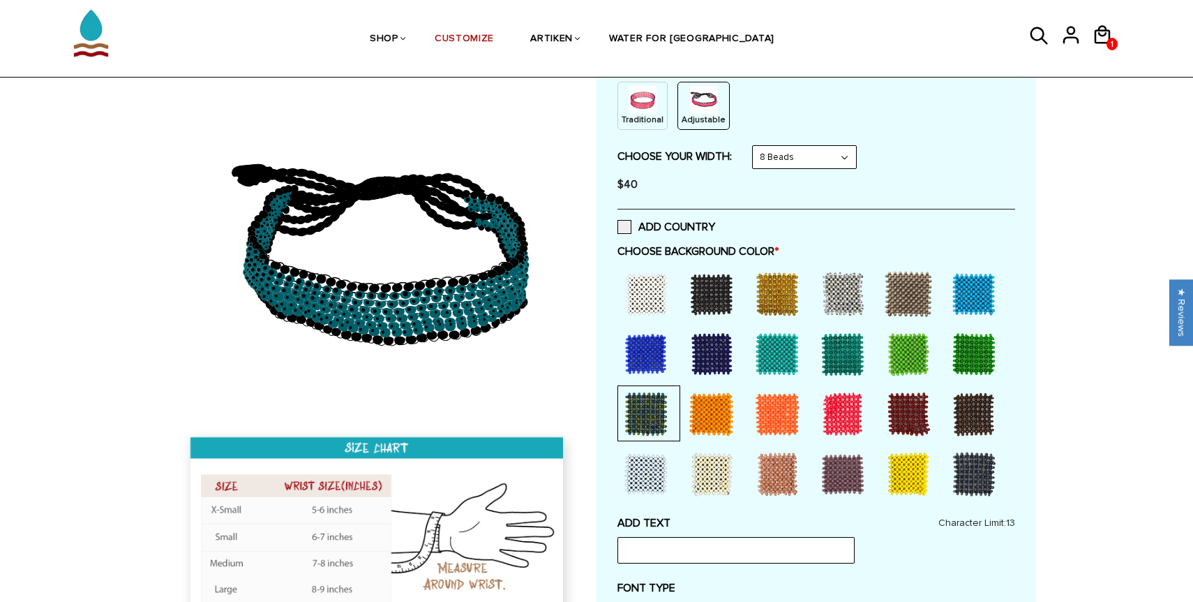
click at [648, 468] on div at bounding box center [646, 474] width 56 height 56
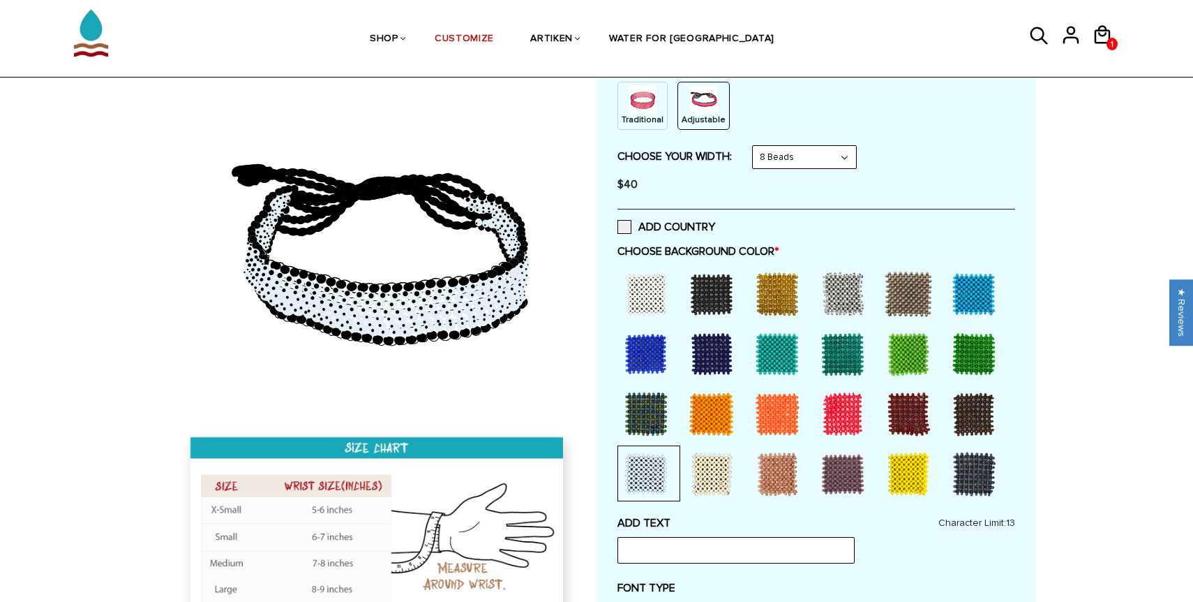
click at [655, 294] on div at bounding box center [646, 294] width 56 height 56
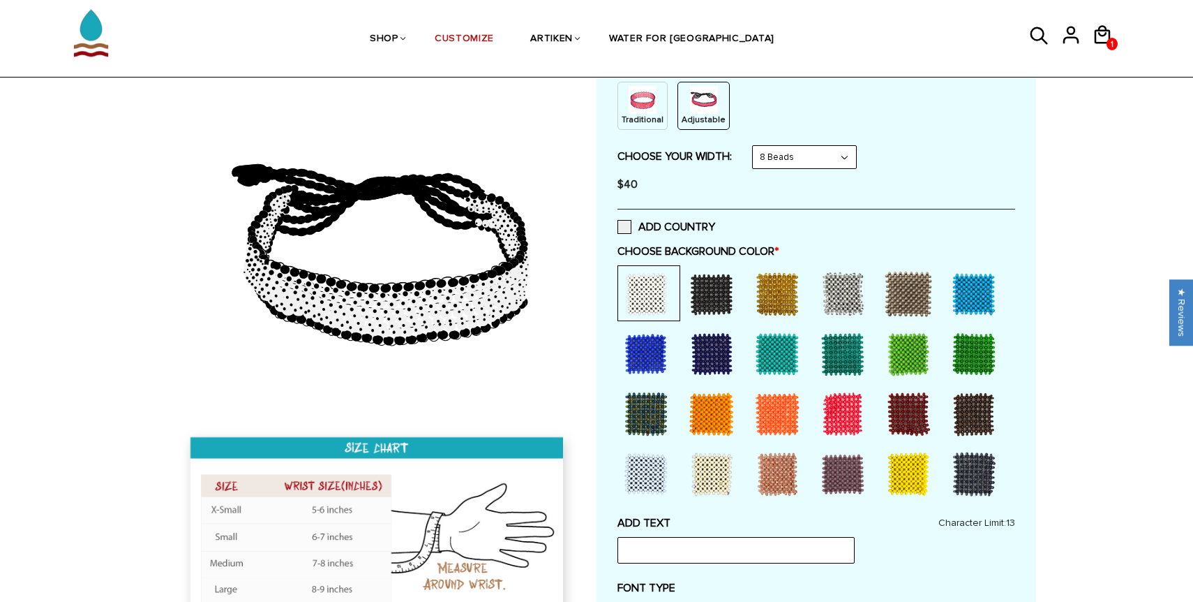
click at [651, 488] on div at bounding box center [646, 474] width 56 height 56
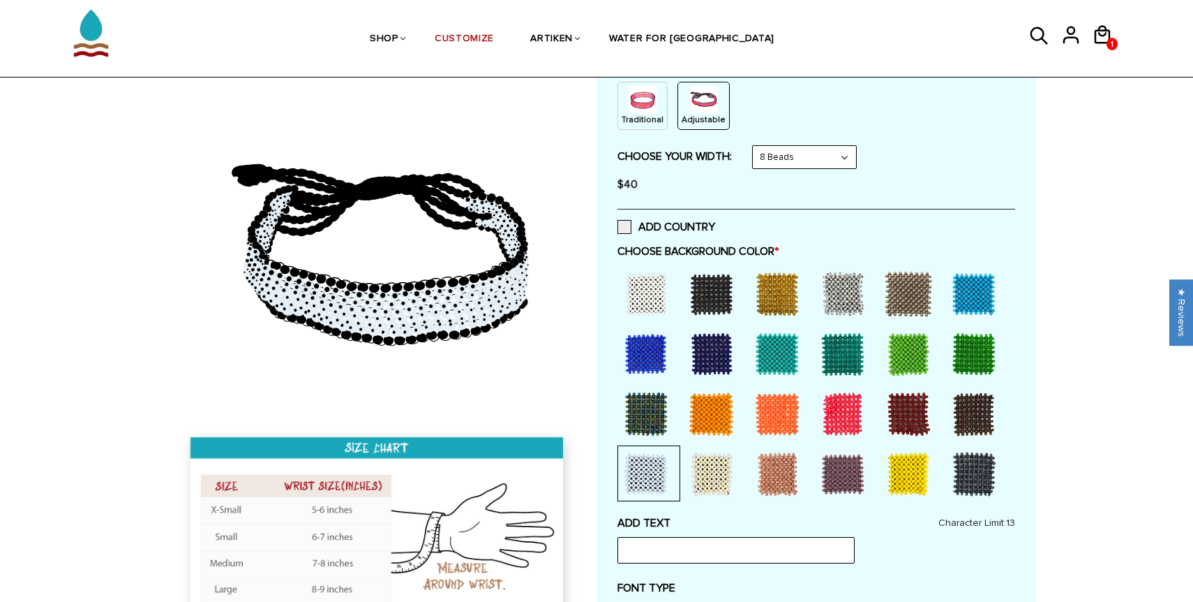
click at [644, 283] on div at bounding box center [646, 294] width 56 height 56
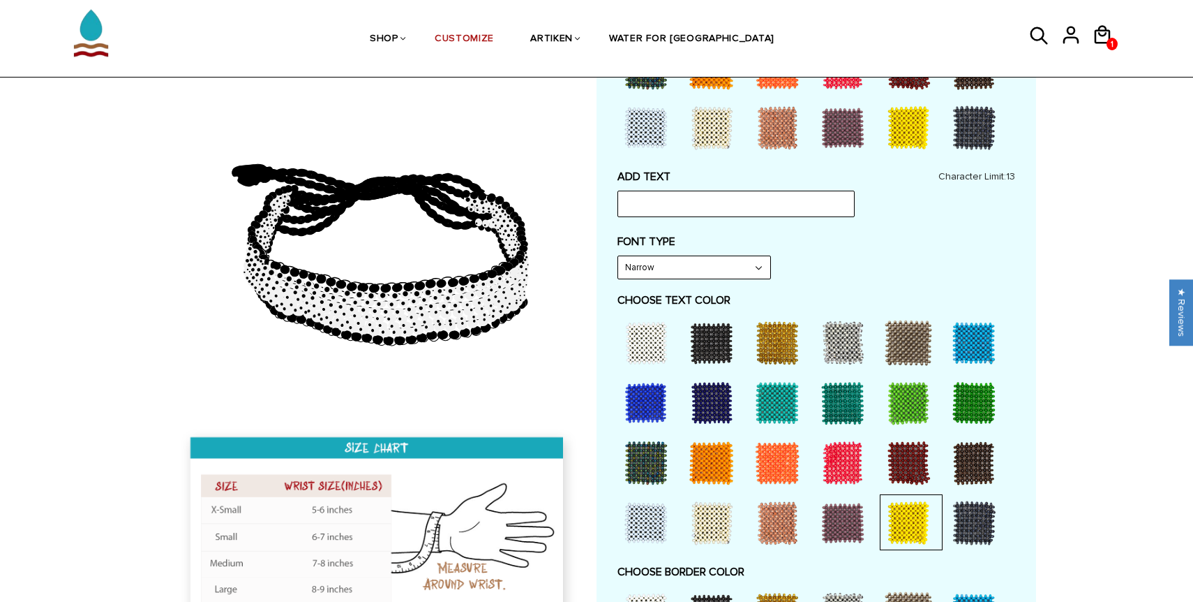
scroll to position [528, 0]
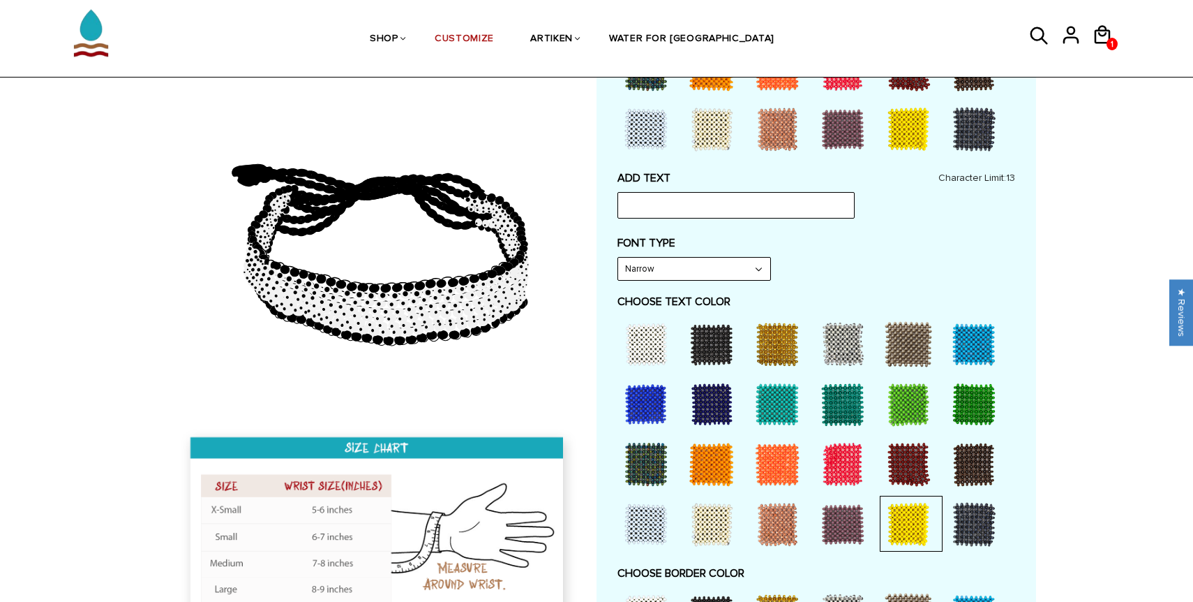
click at [641, 514] on div at bounding box center [646, 524] width 56 height 56
click at [645, 516] on div at bounding box center [646, 524] width 56 height 56
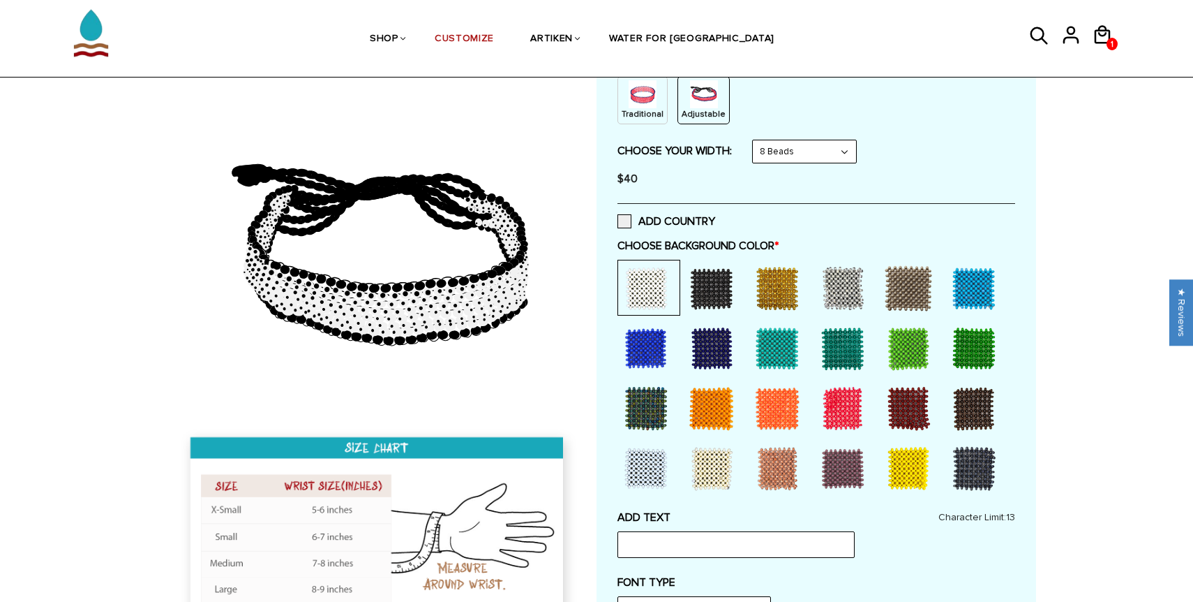
scroll to position [158, 0]
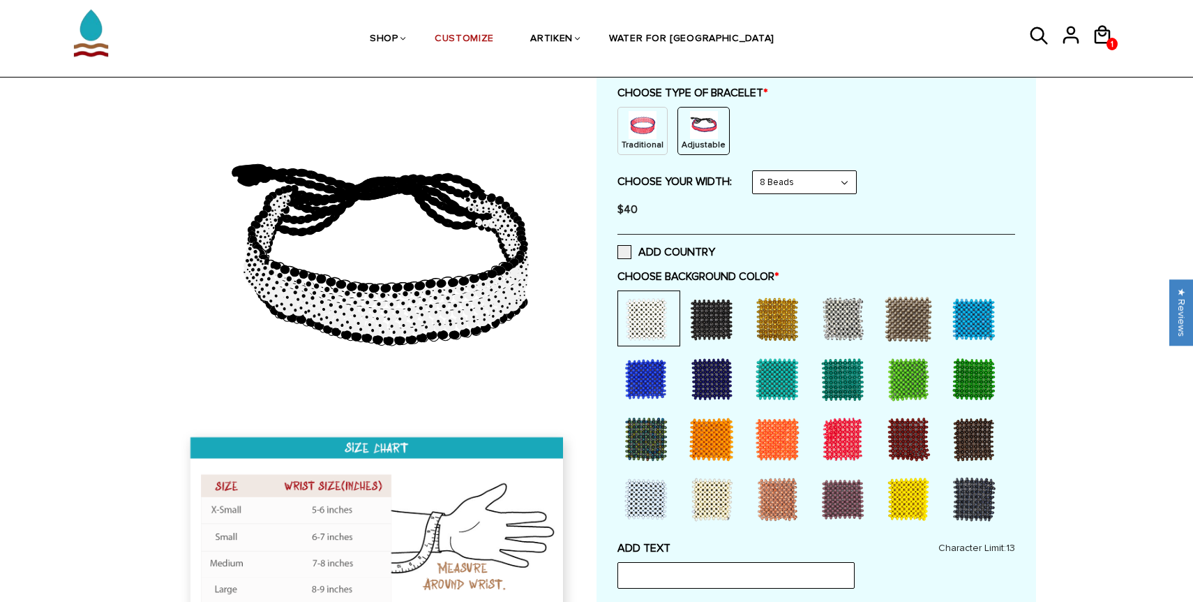
click at [652, 438] on div at bounding box center [646, 439] width 56 height 56
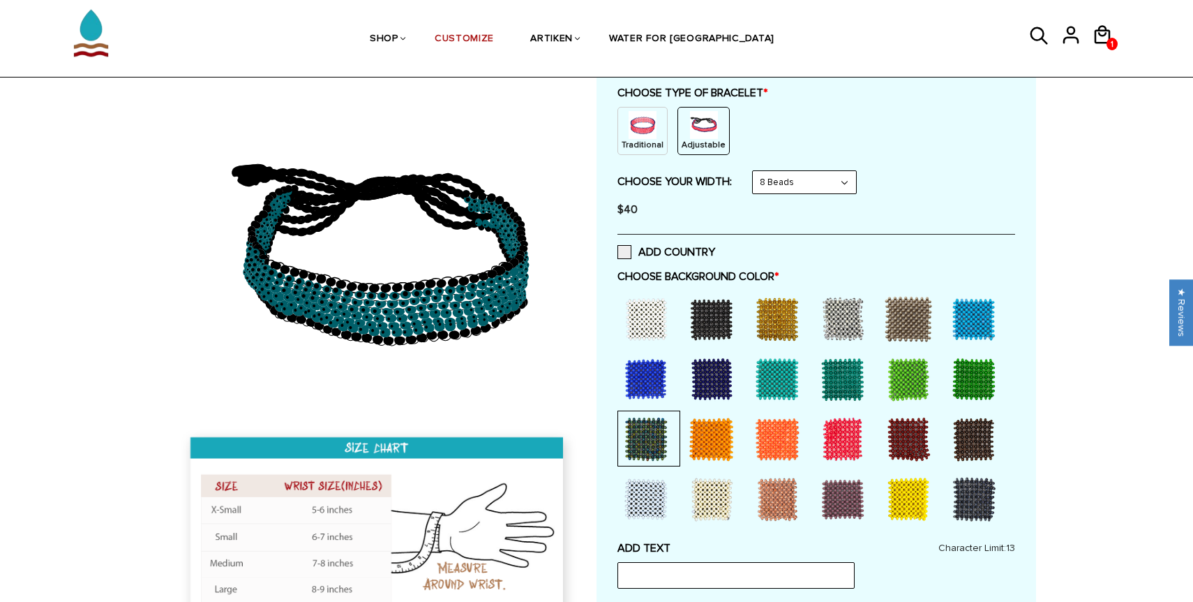
click at [643, 385] on div at bounding box center [646, 379] width 56 height 56
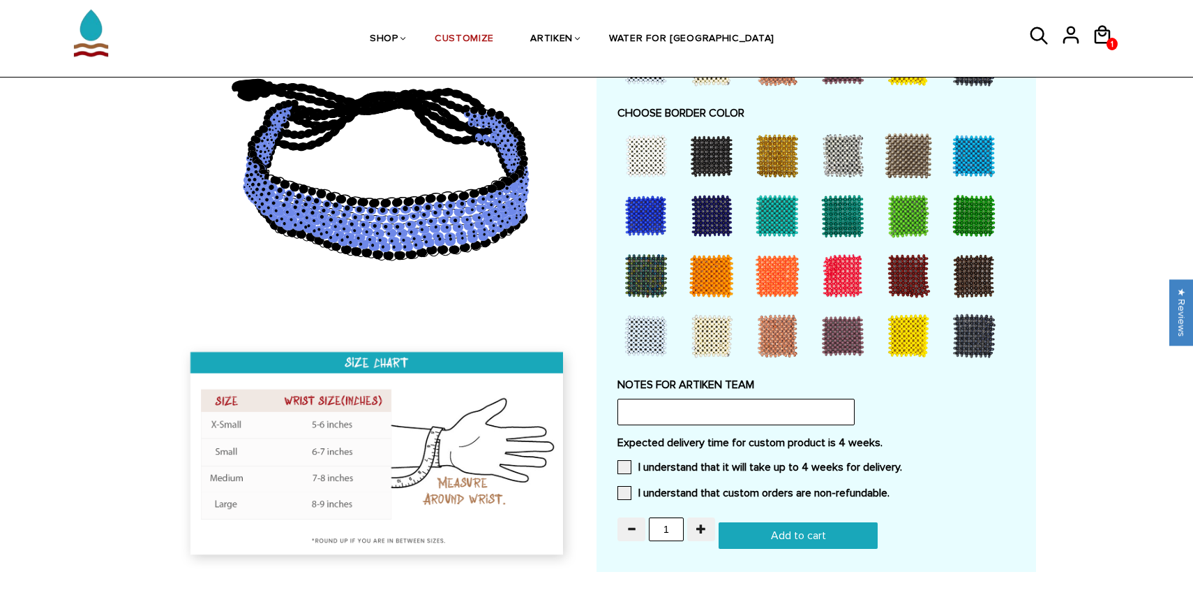
scroll to position [993, 0]
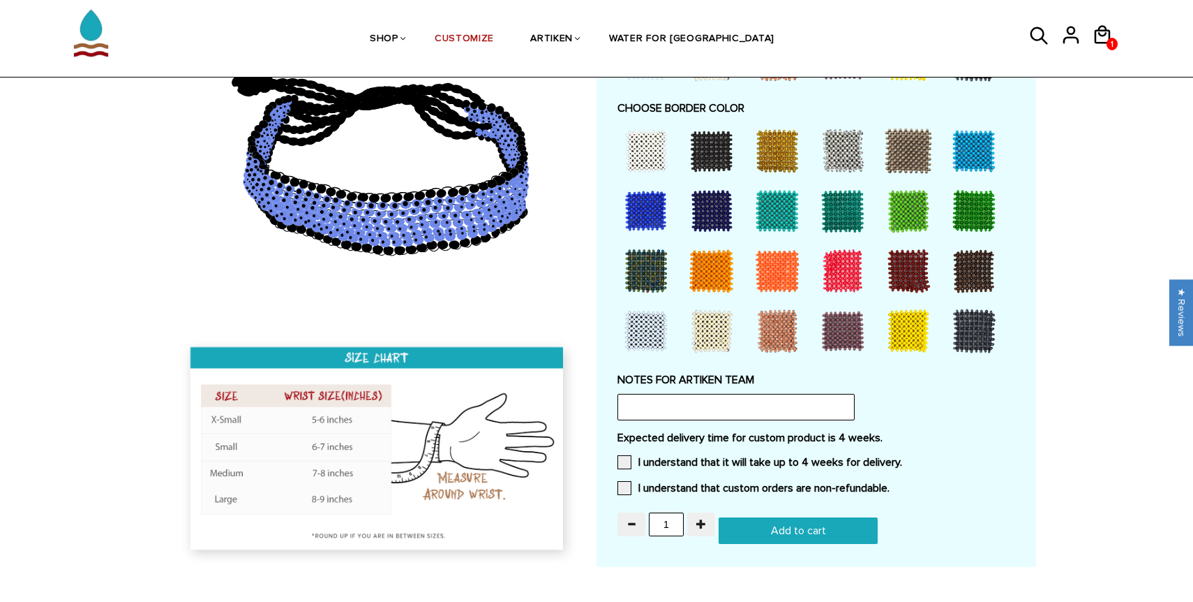
click at [759, 525] on input "Add to cart" at bounding box center [798, 530] width 159 height 27
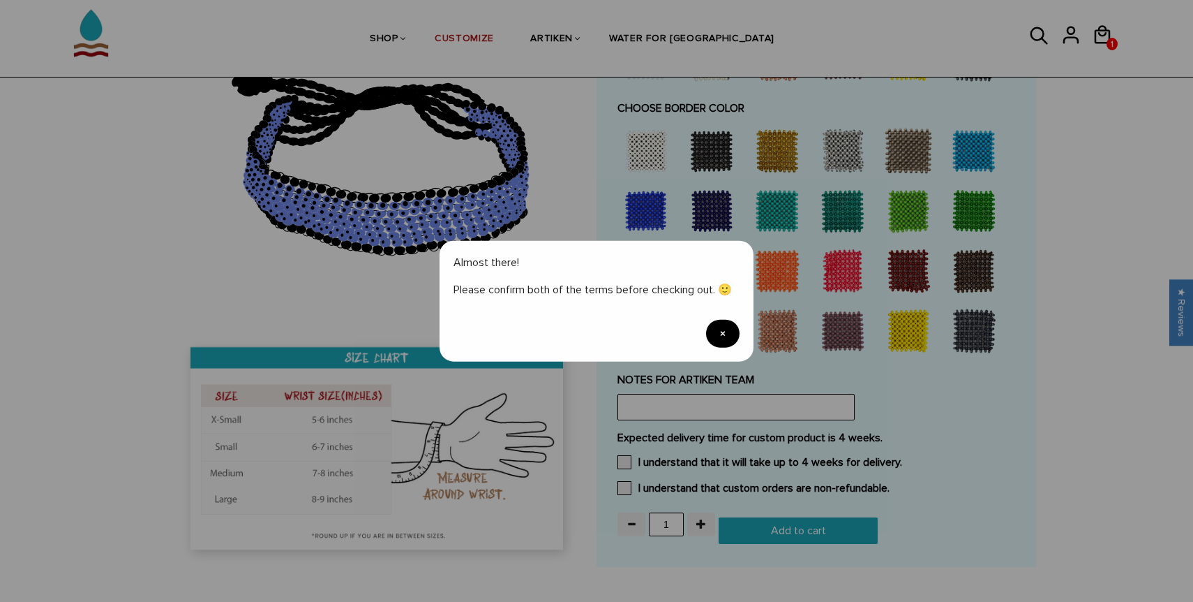
click at [732, 346] on div "Almost there! Please confirm both of the terms before checking out. 🙂 ×" at bounding box center [597, 301] width 314 height 121
click at [727, 334] on span "×" at bounding box center [722, 333] width 33 height 28
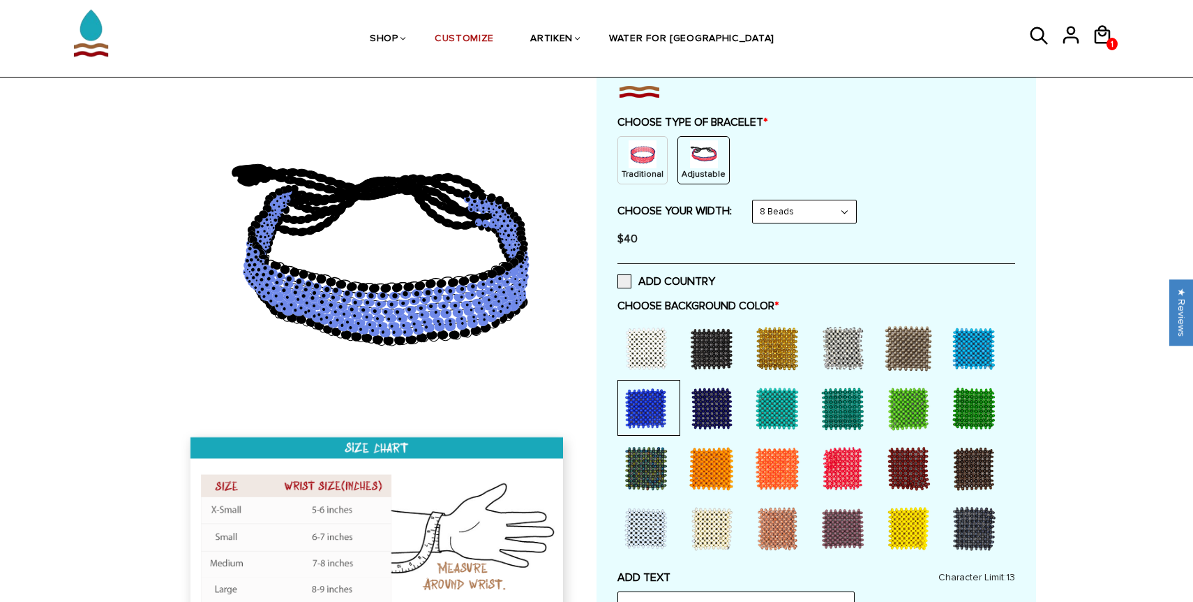
scroll to position [0, 0]
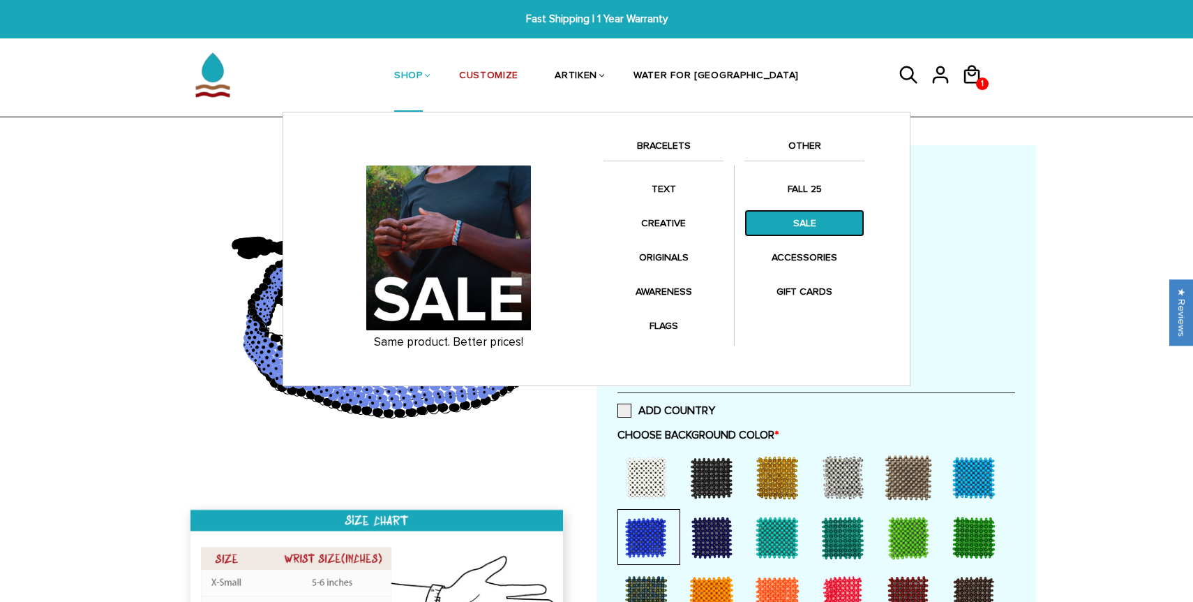
click at [819, 218] on link "SALE" at bounding box center [805, 222] width 120 height 27
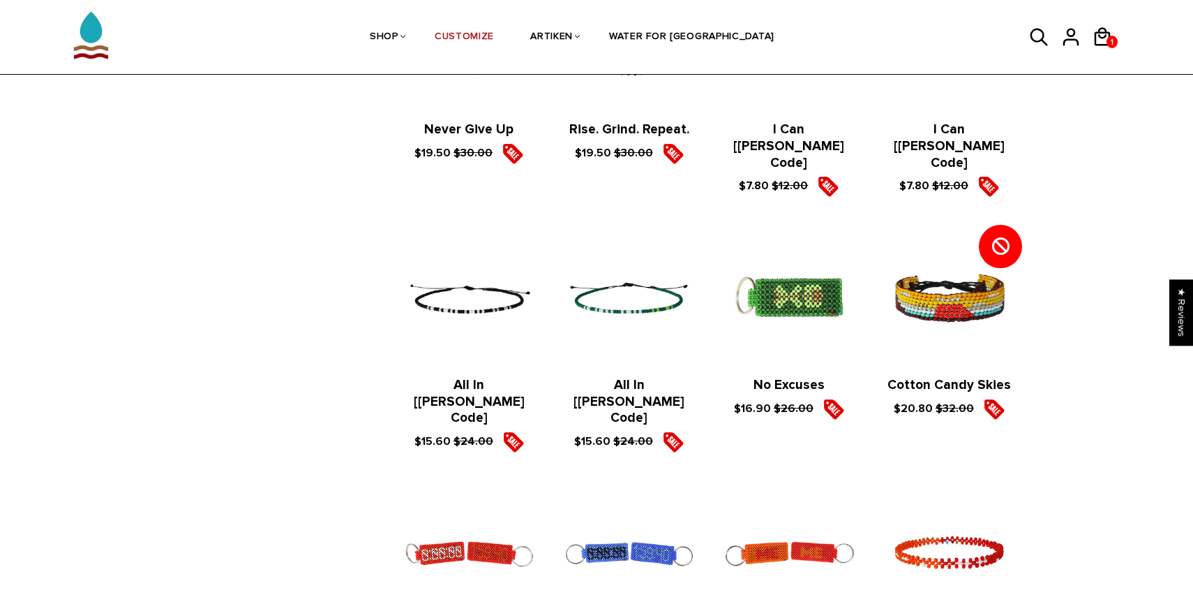
scroll to position [1299, 0]
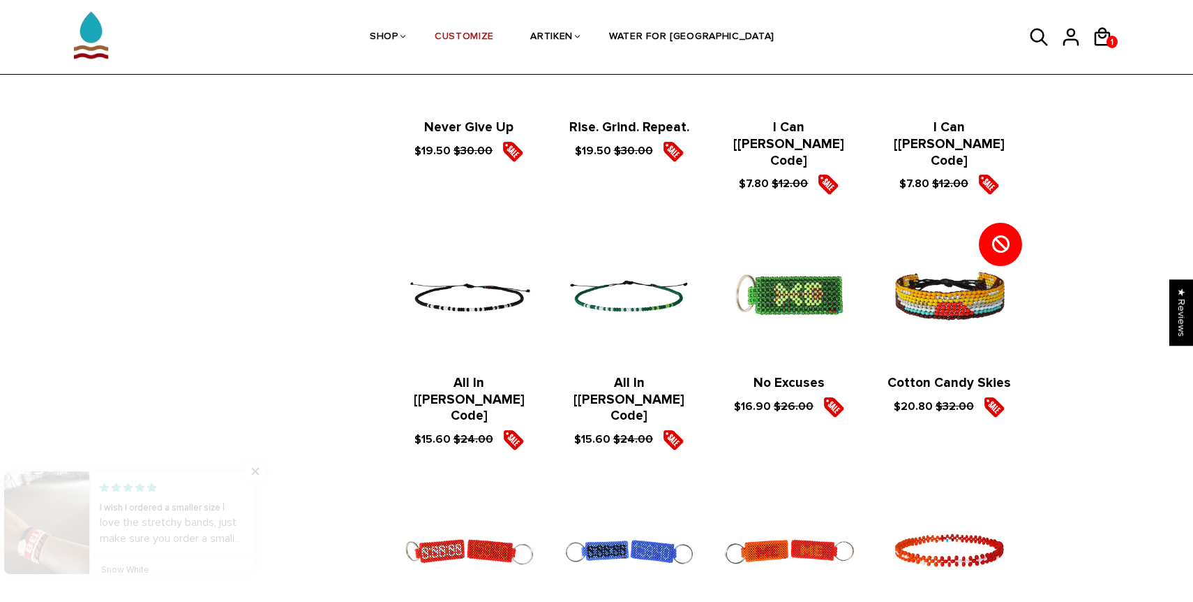
click at [639, 269] on figure at bounding box center [629, 296] width 132 height 132
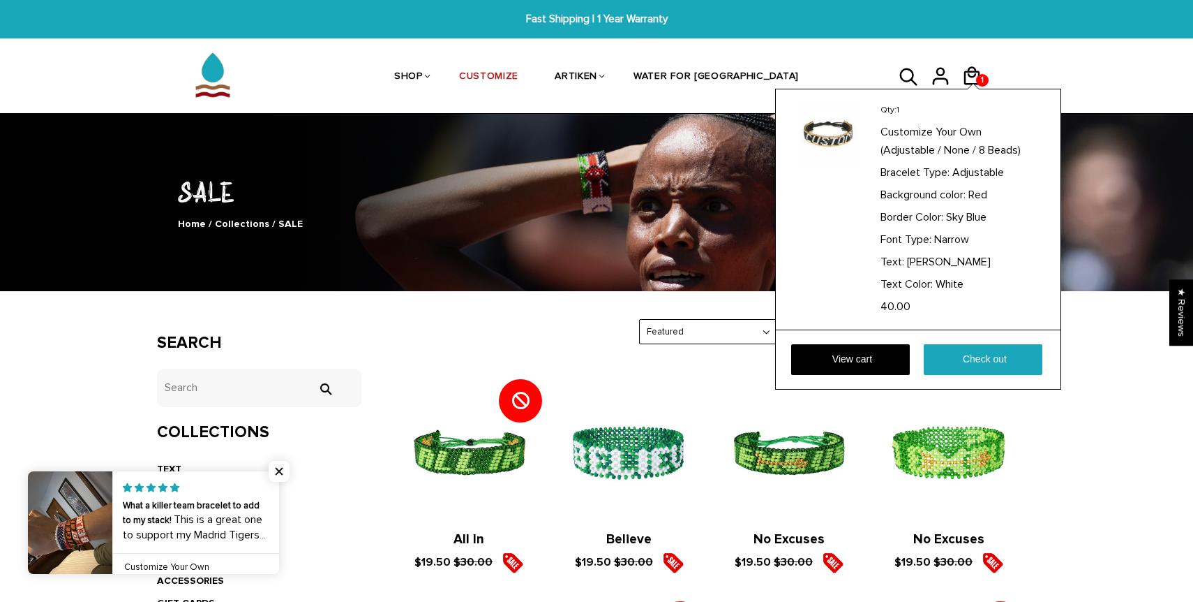
click at [878, 156] on article "Qty: 1 Customize Your Own (Adjustable / None / 8 Beads) Bracelet Type: Adjustab…" at bounding box center [918, 209] width 243 height 241
click at [831, 143] on img at bounding box center [828, 134] width 63 height 63
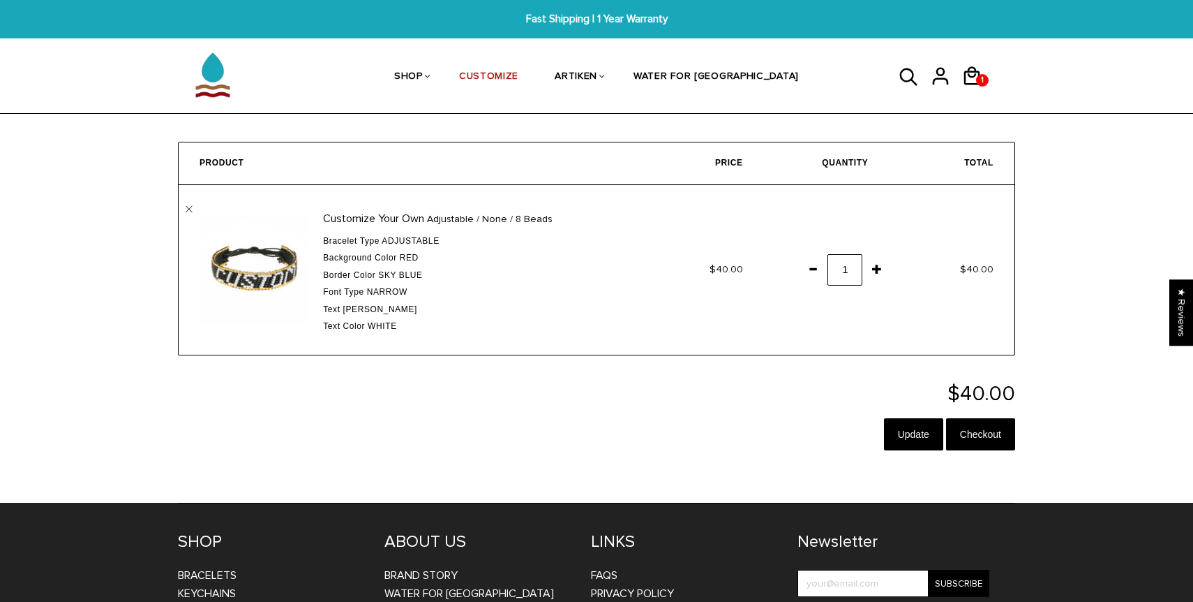
click at [428, 231] on div "Customize Your Own Adjustable / None / 8 Beads Bracelet Type Adjustable Backgro…" at bounding box center [473, 270] width 329 height 128
click at [391, 270] on span "Sky Blue" at bounding box center [400, 275] width 44 height 10
click at [266, 262] on img at bounding box center [255, 270] width 110 height 110
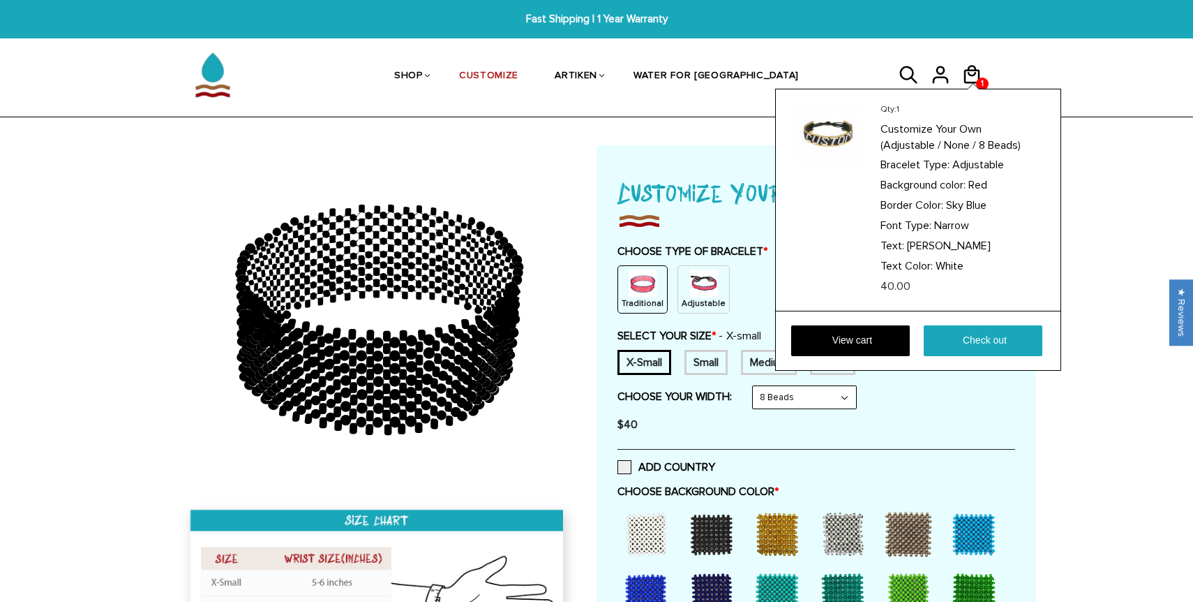
click at [980, 89] on div "Qty: 1 Customize Your Own (Adjustable / None / 8 Beads) Bracelet Type: Adjustab…" at bounding box center [918, 230] width 286 height 282
click at [820, 329] on link "View cart" at bounding box center [850, 340] width 119 height 31
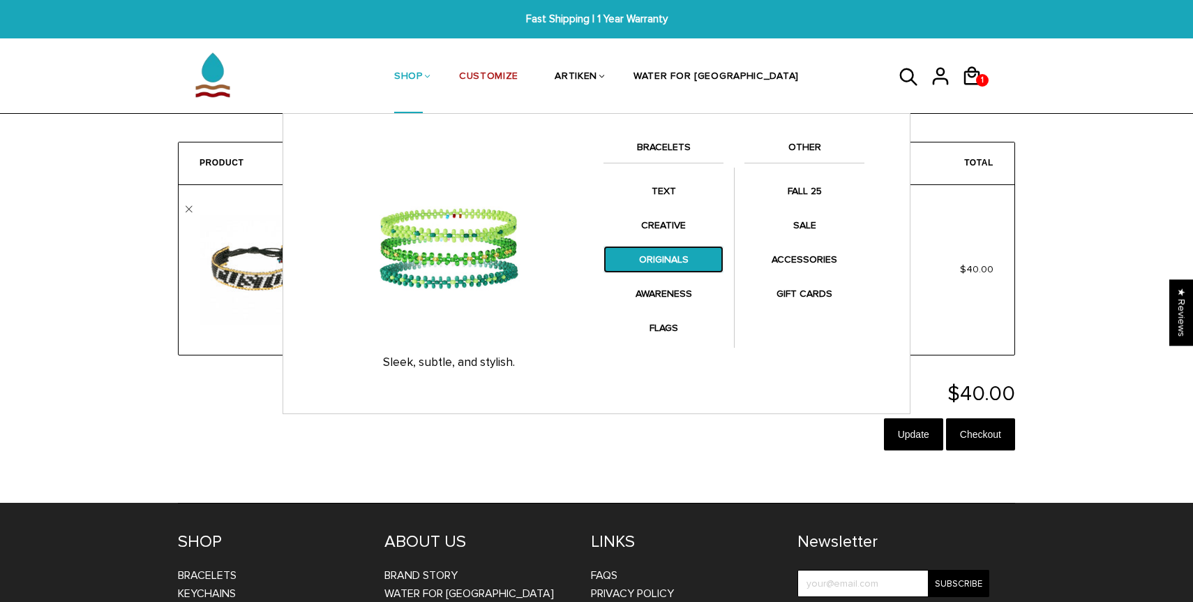
click at [663, 251] on link "ORIGINALS" at bounding box center [664, 259] width 120 height 27
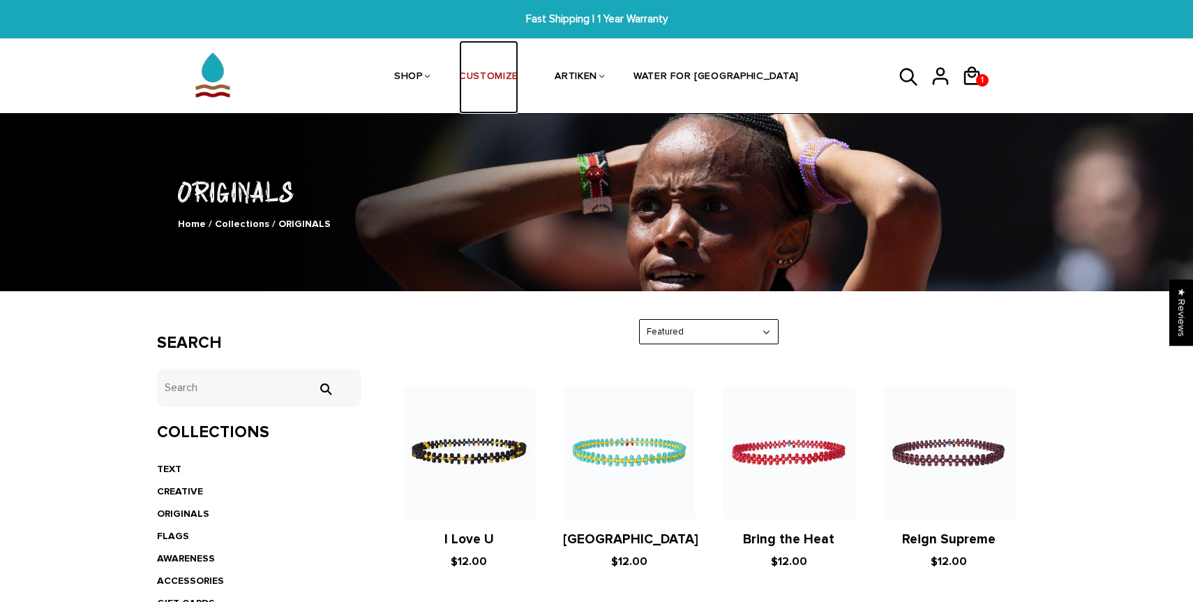
click at [509, 83] on link "CUSTOMIZE" at bounding box center [488, 77] width 59 height 74
